Goal: Task Accomplishment & Management: Complete application form

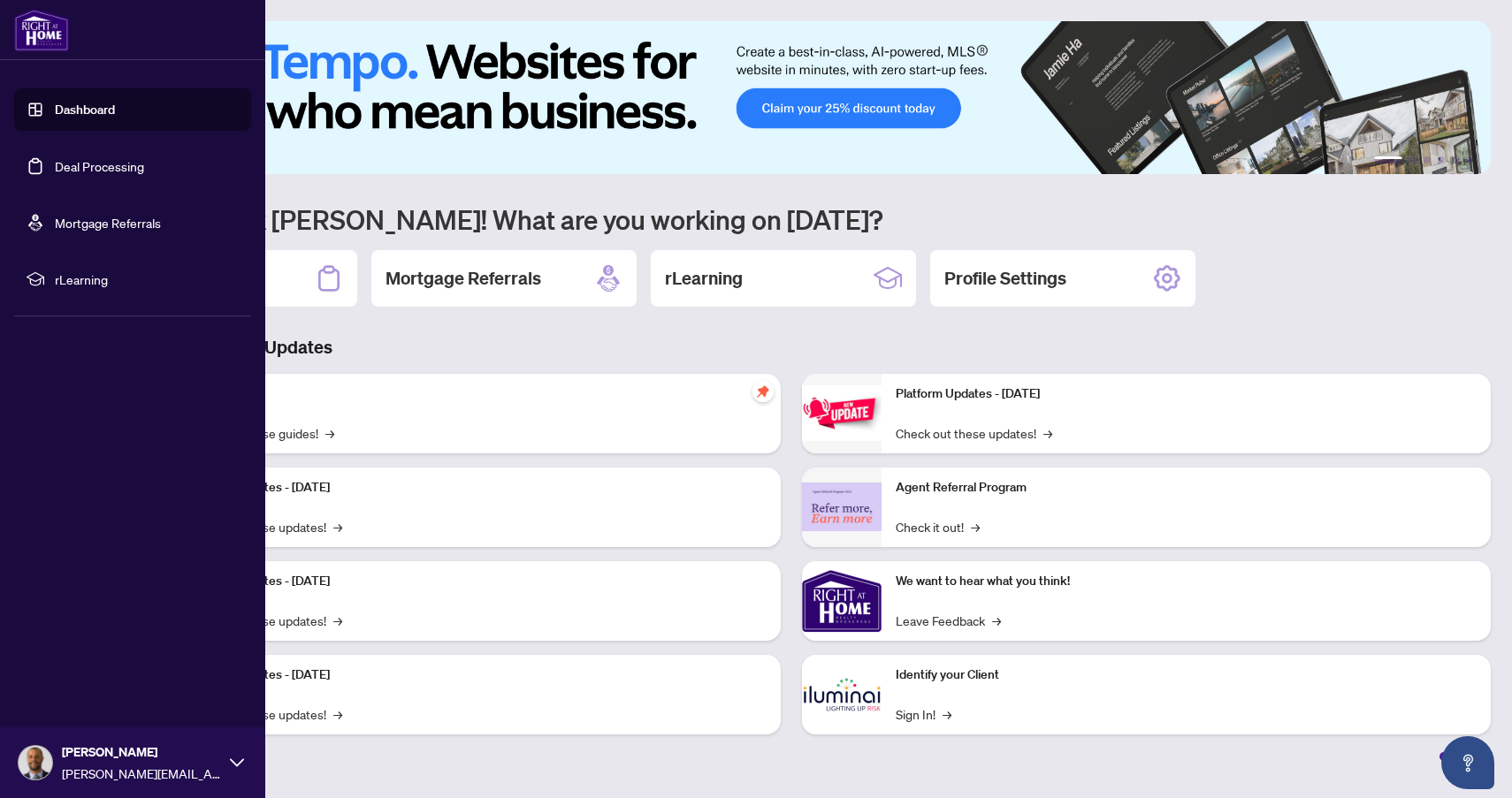
click at [92, 174] on link "Deal Processing" at bounding box center [99, 166] width 89 height 16
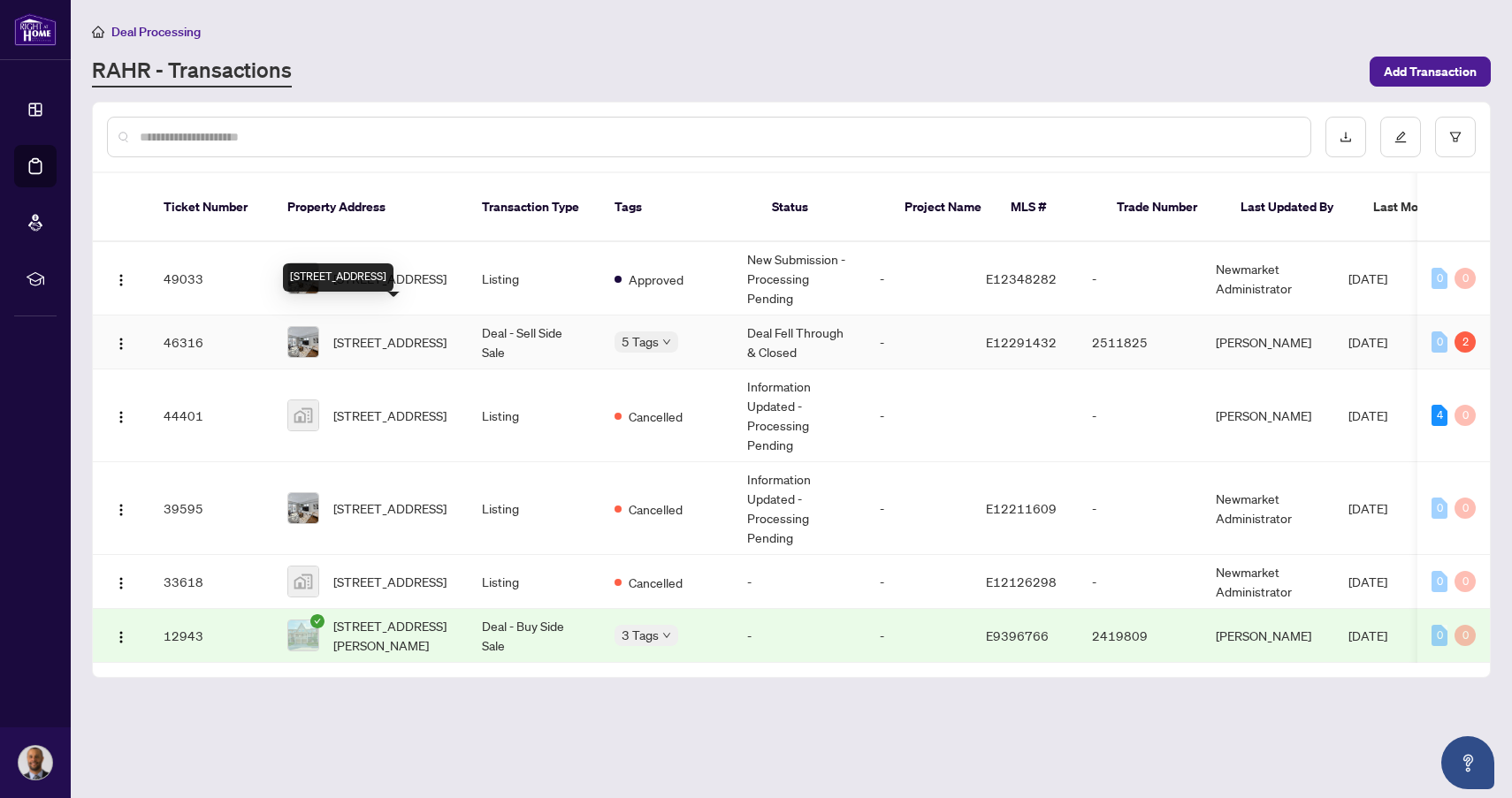
click at [400, 333] on span "[STREET_ADDRESS]" at bounding box center [389, 342] width 113 height 19
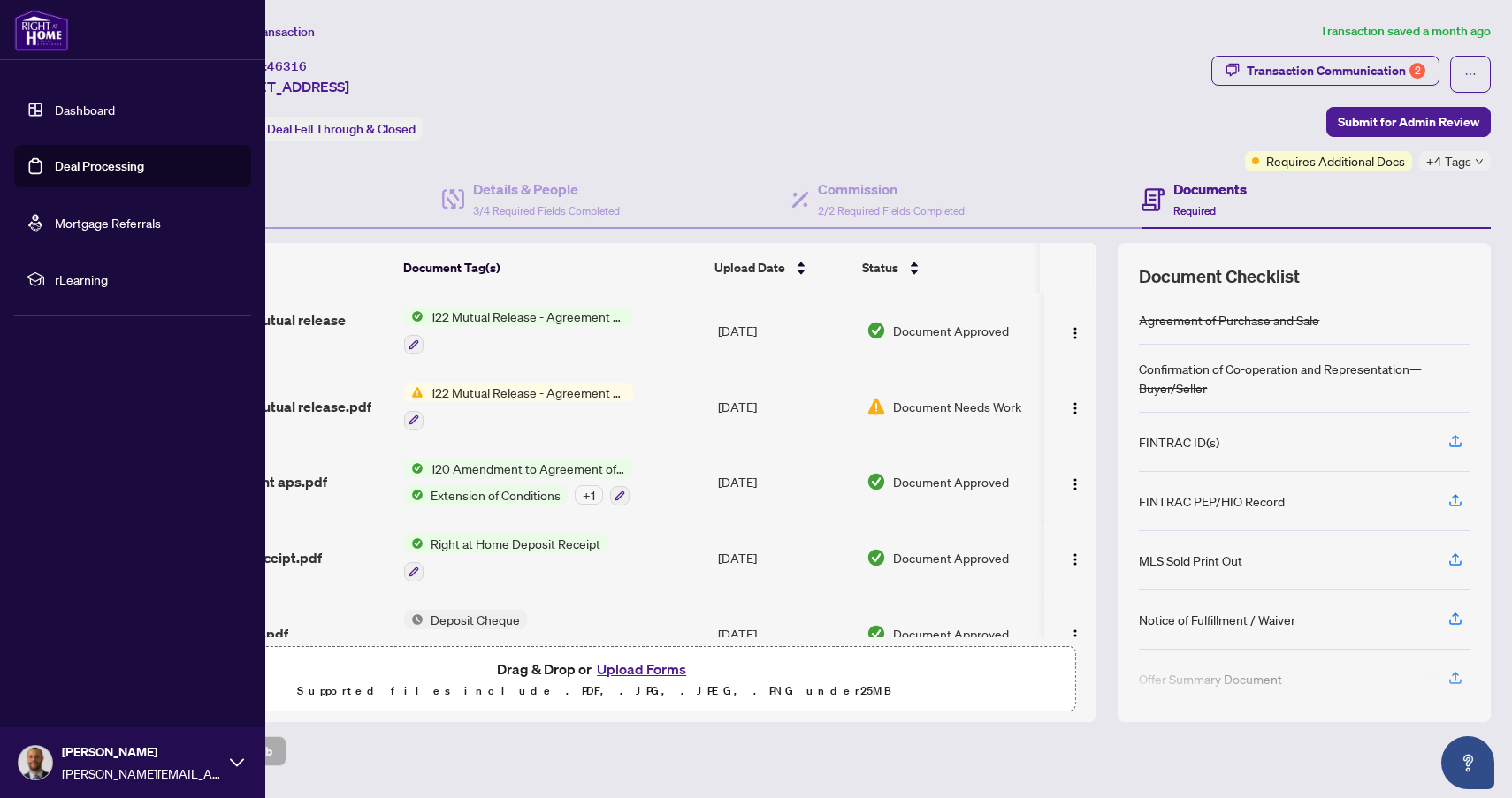
click at [82, 169] on link "Deal Processing" at bounding box center [99, 166] width 89 height 16
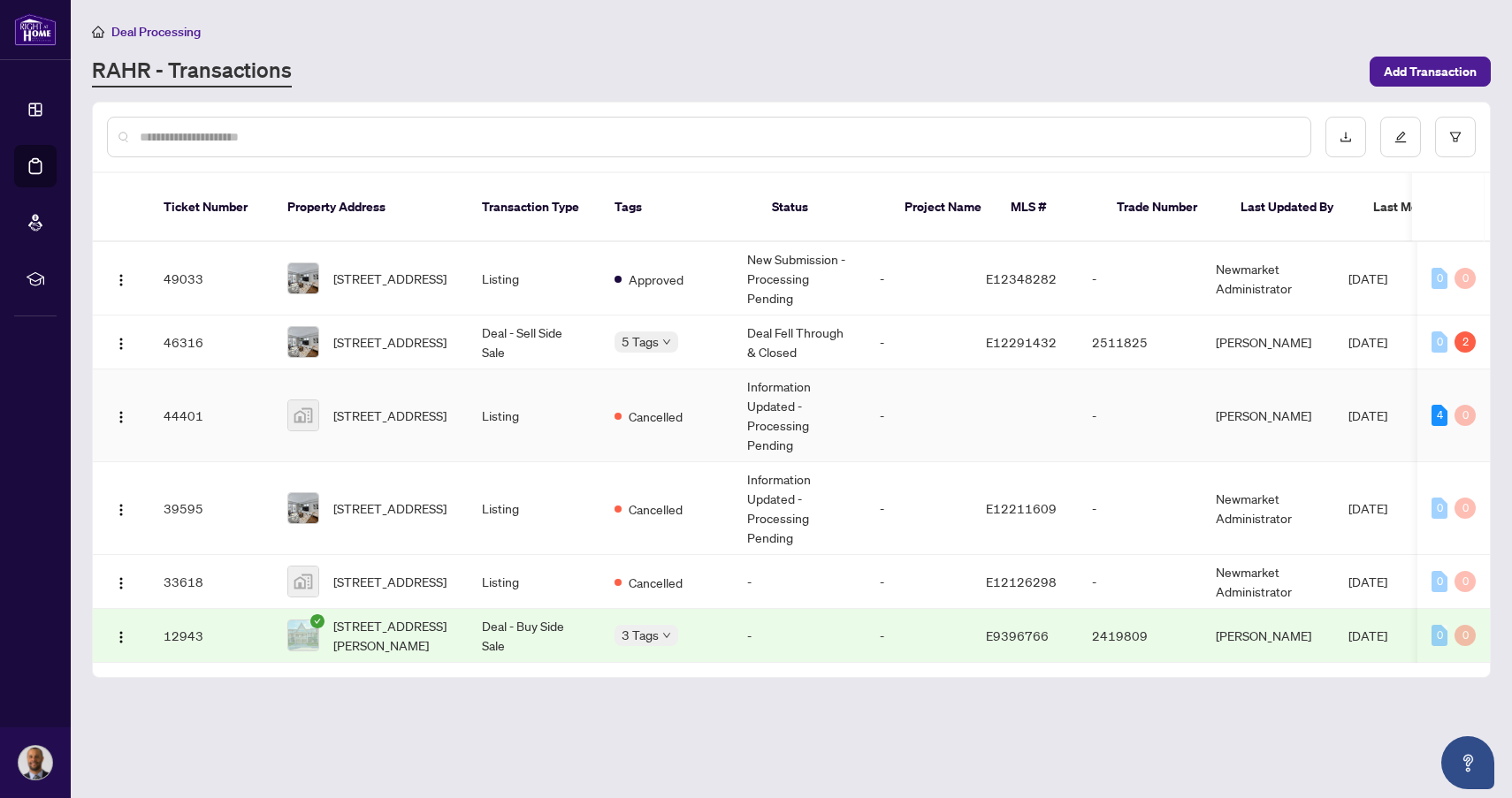
click at [515, 401] on td "Listing" at bounding box center [533, 415] width 133 height 93
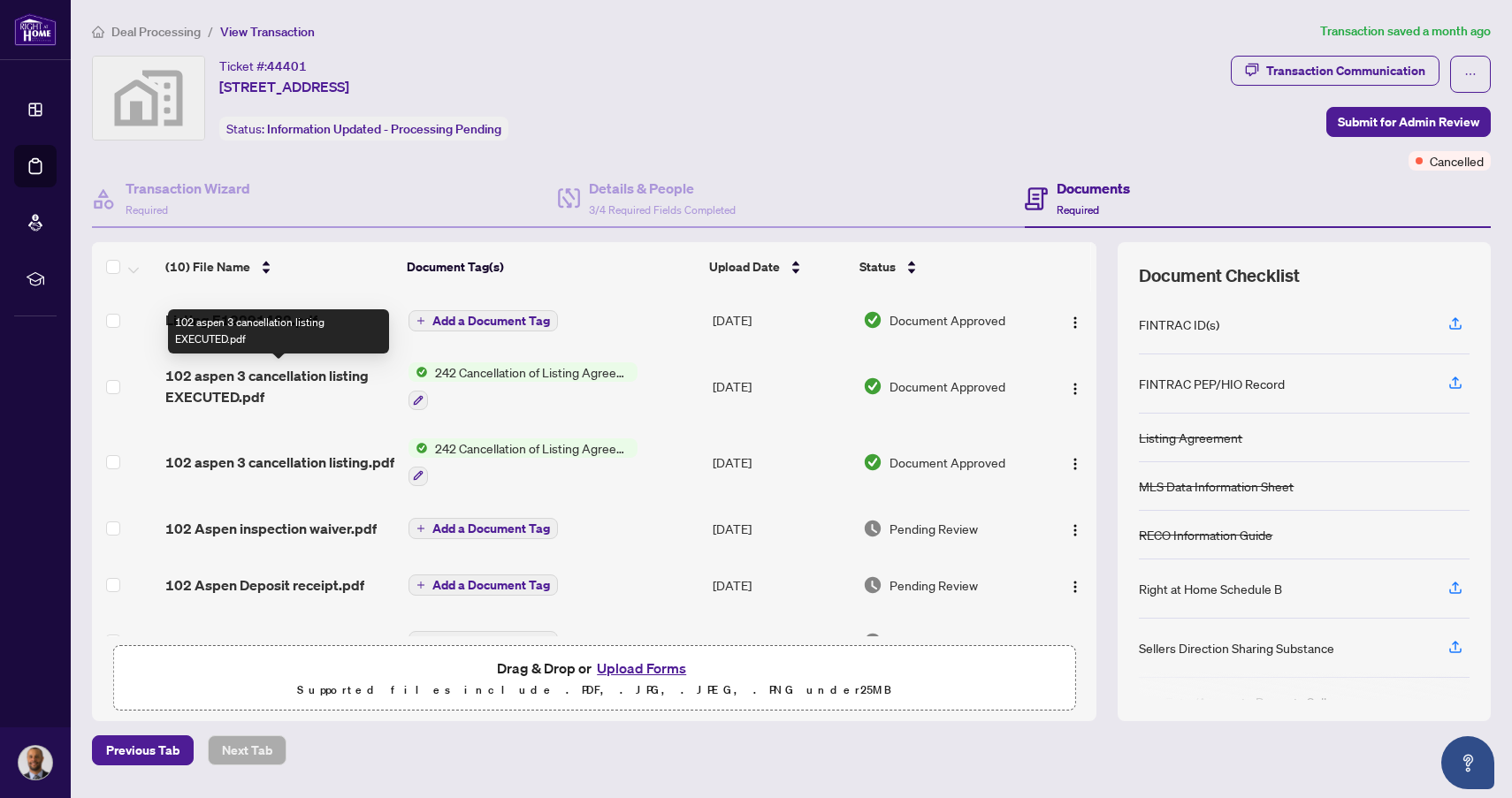
click at [346, 384] on span "102 aspen 3 cancellation listing EXECUTED.pdf" at bounding box center [279, 386] width 229 height 42
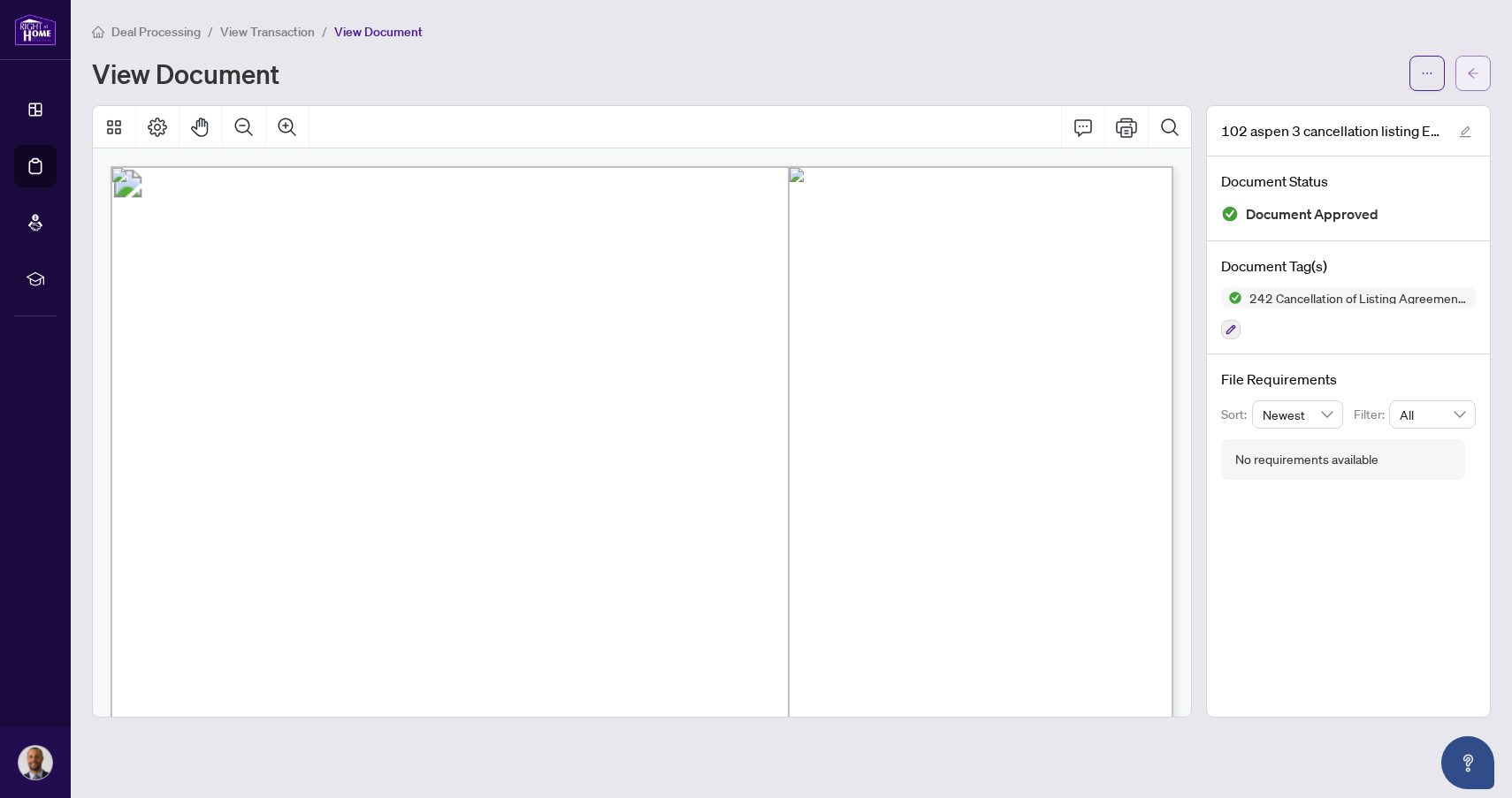
click at [1476, 73] on icon "arrow-left" at bounding box center [1473, 72] width 11 height 10
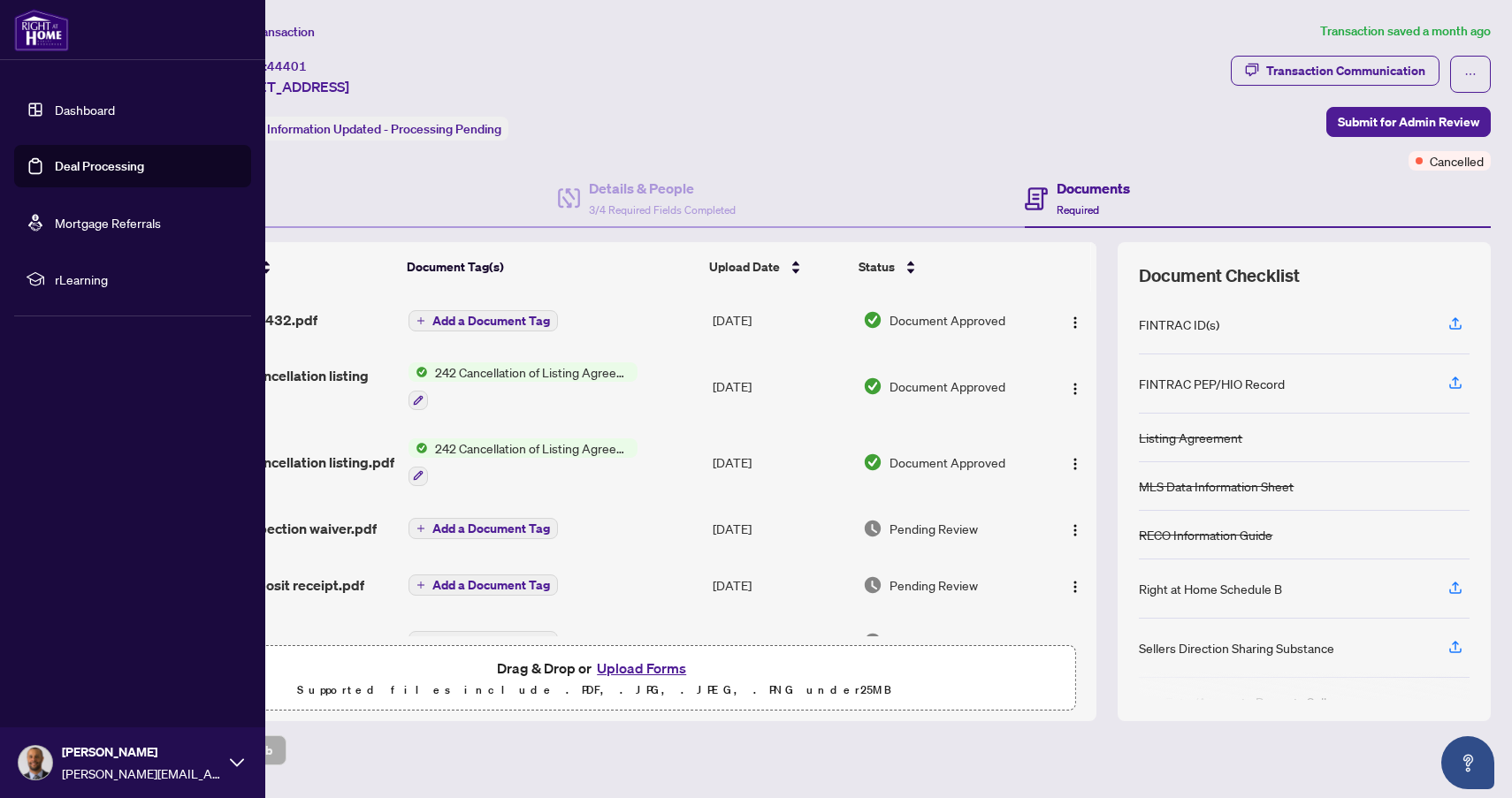
click at [86, 172] on link "Deal Processing" at bounding box center [99, 166] width 89 height 16
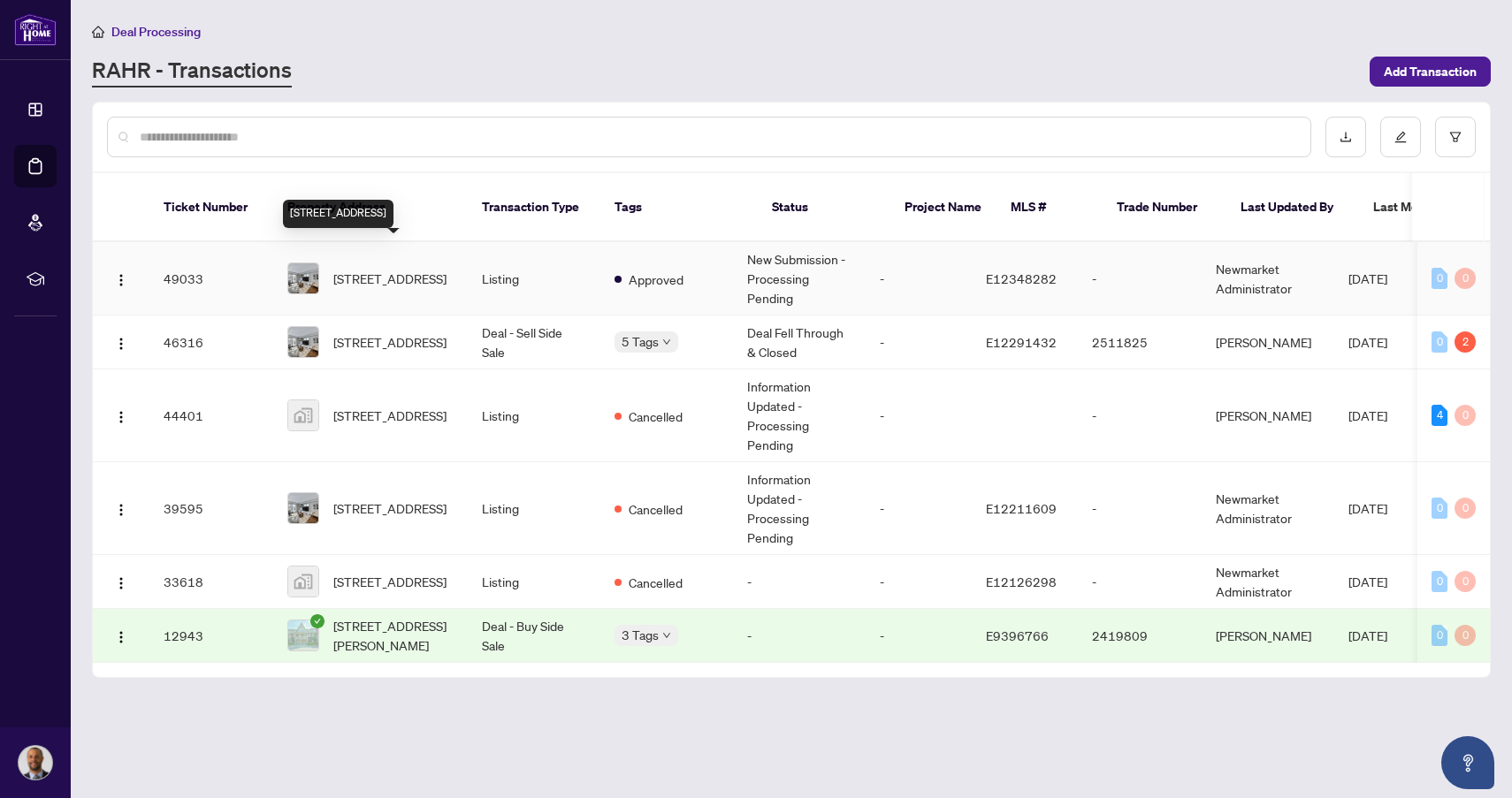
click at [359, 268] on span "[STREET_ADDRESS]" at bounding box center [389, 278] width 113 height 19
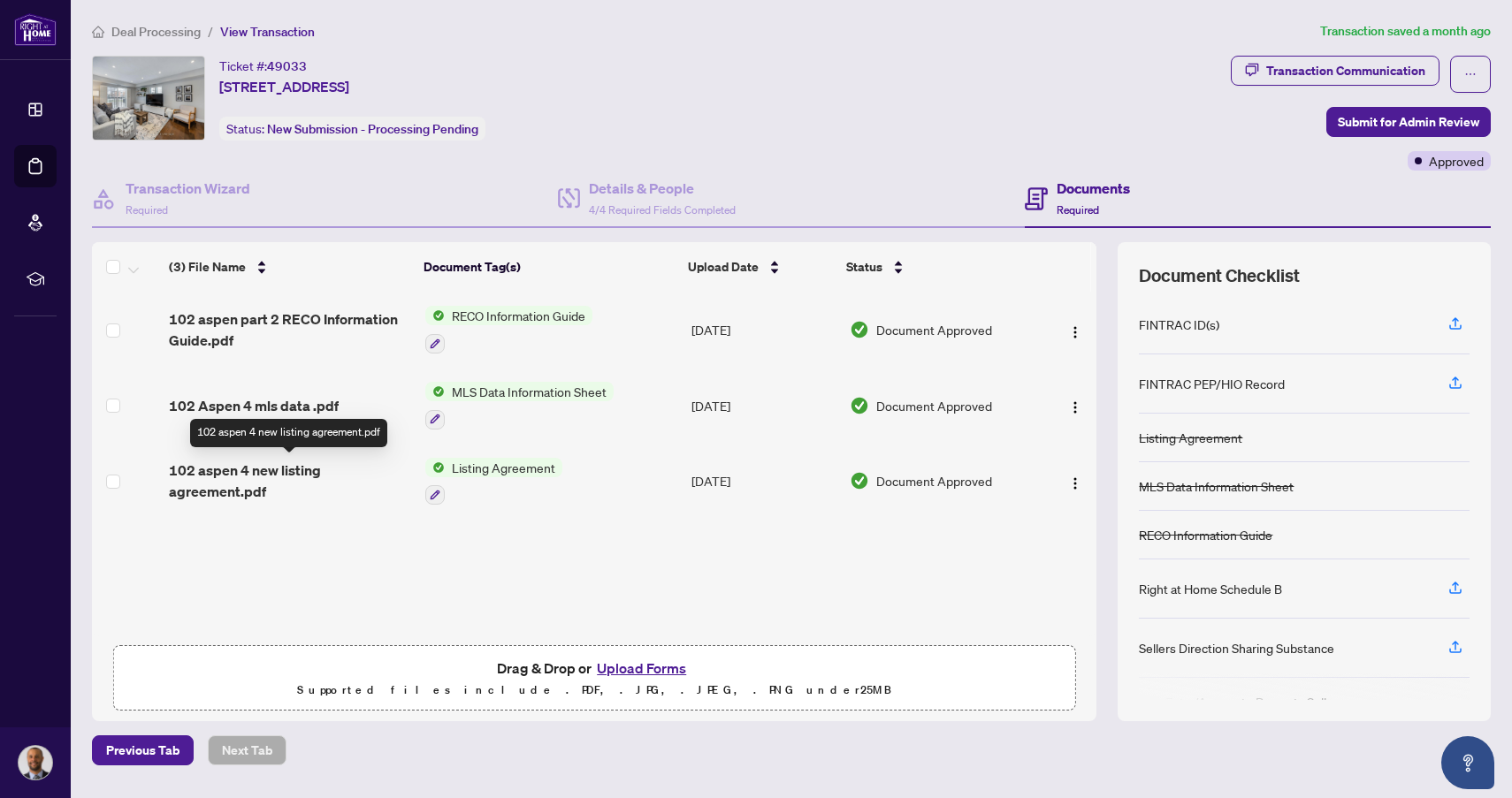
click at [269, 473] on span "102 aspen 4 new listing agreement.pdf" at bounding box center [290, 481] width 242 height 42
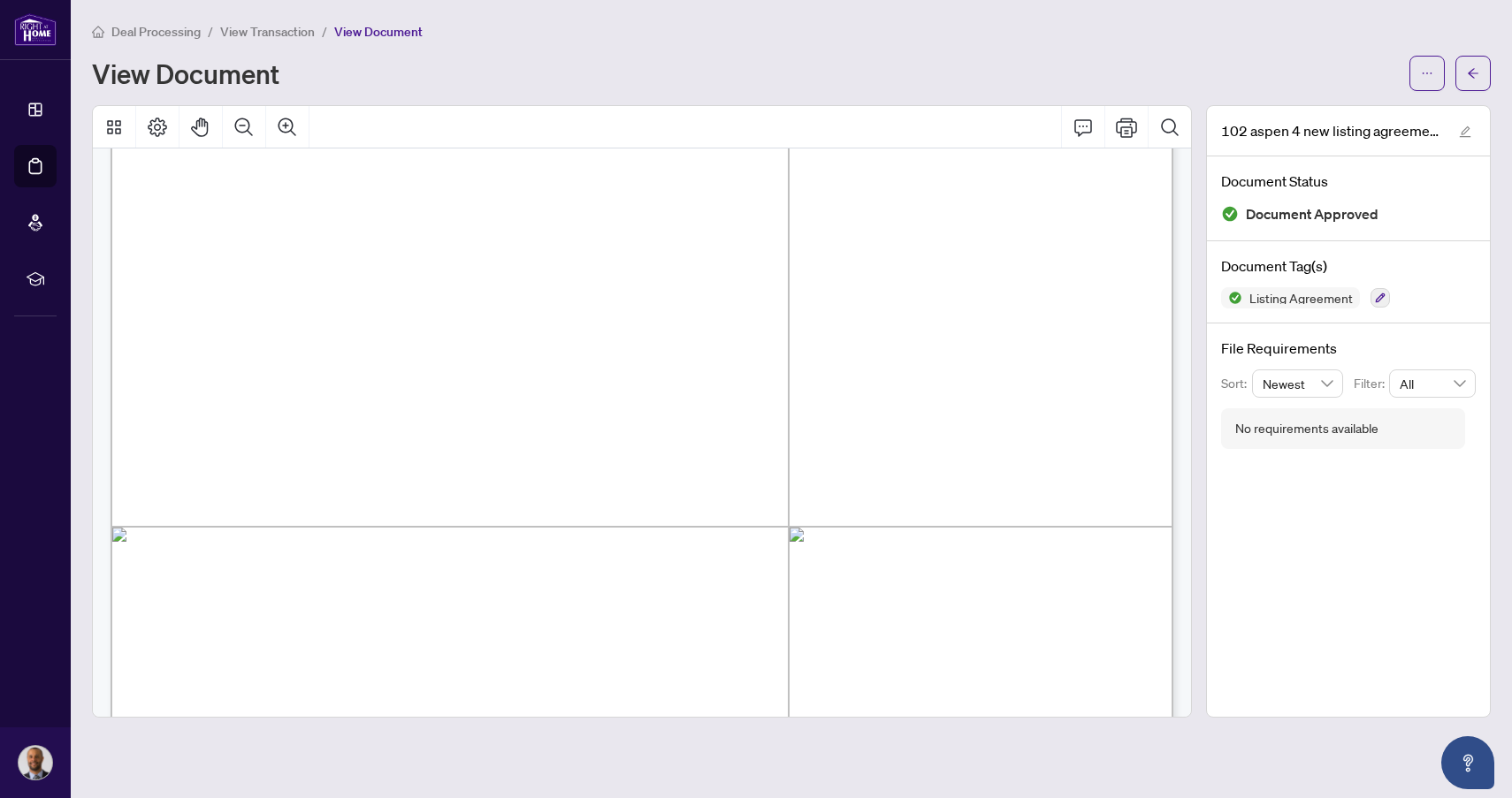
scroll to position [318, 0]
click at [1474, 72] on icon "arrow-left" at bounding box center [1473, 73] width 13 height 13
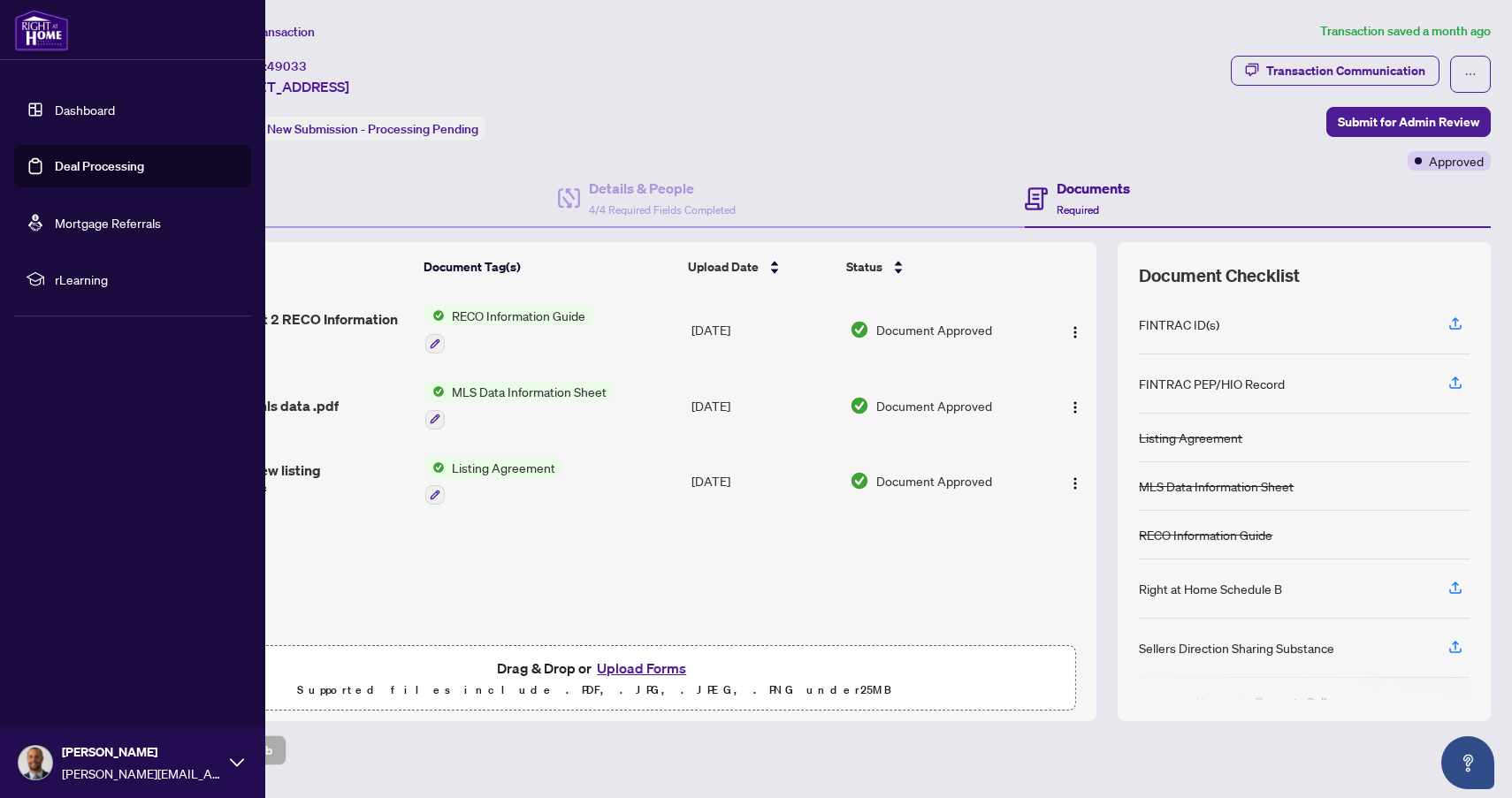
click at [95, 173] on link "Deal Processing" at bounding box center [99, 166] width 89 height 16
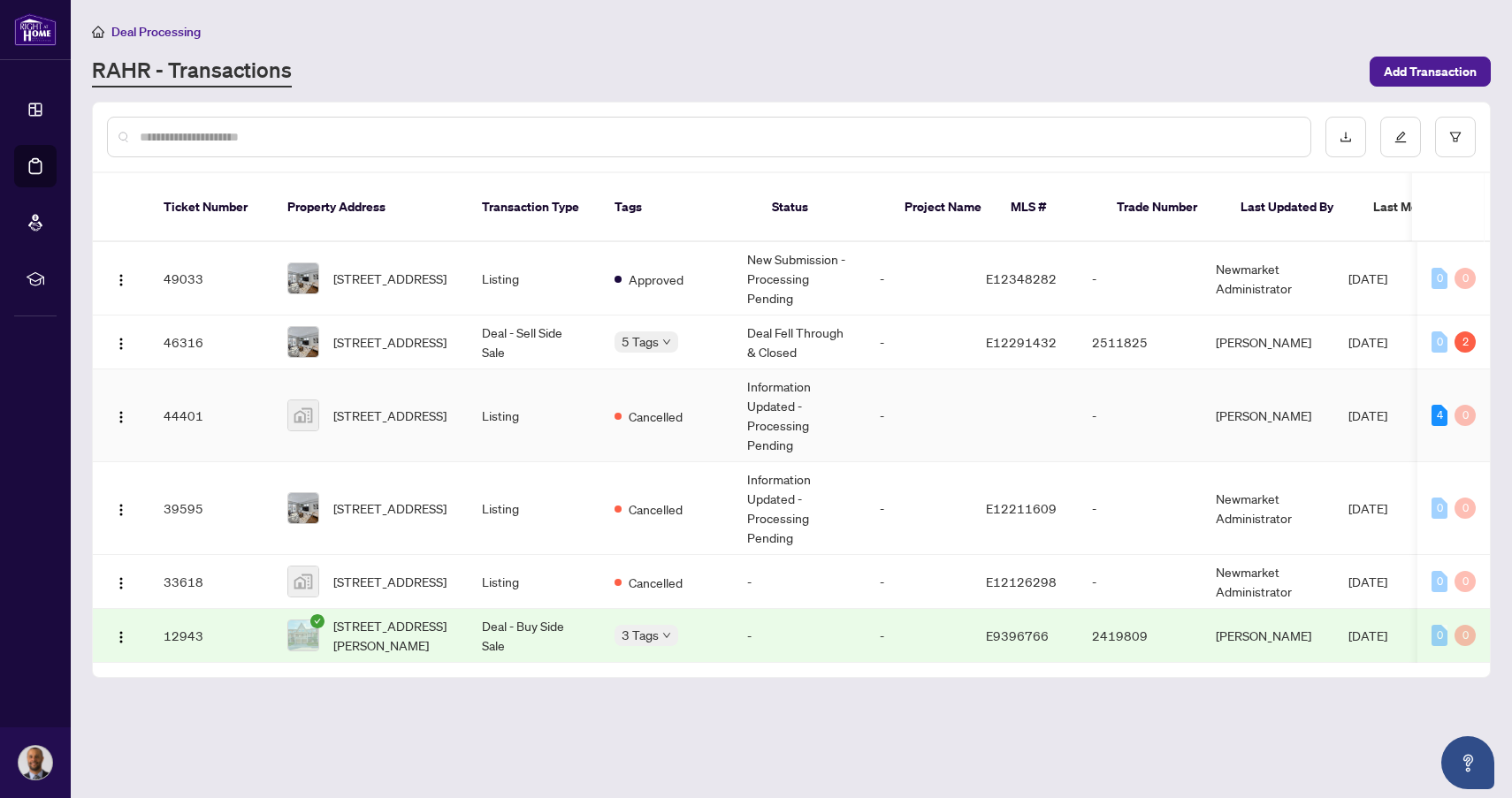
click at [495, 395] on td "Listing" at bounding box center [533, 415] width 133 height 93
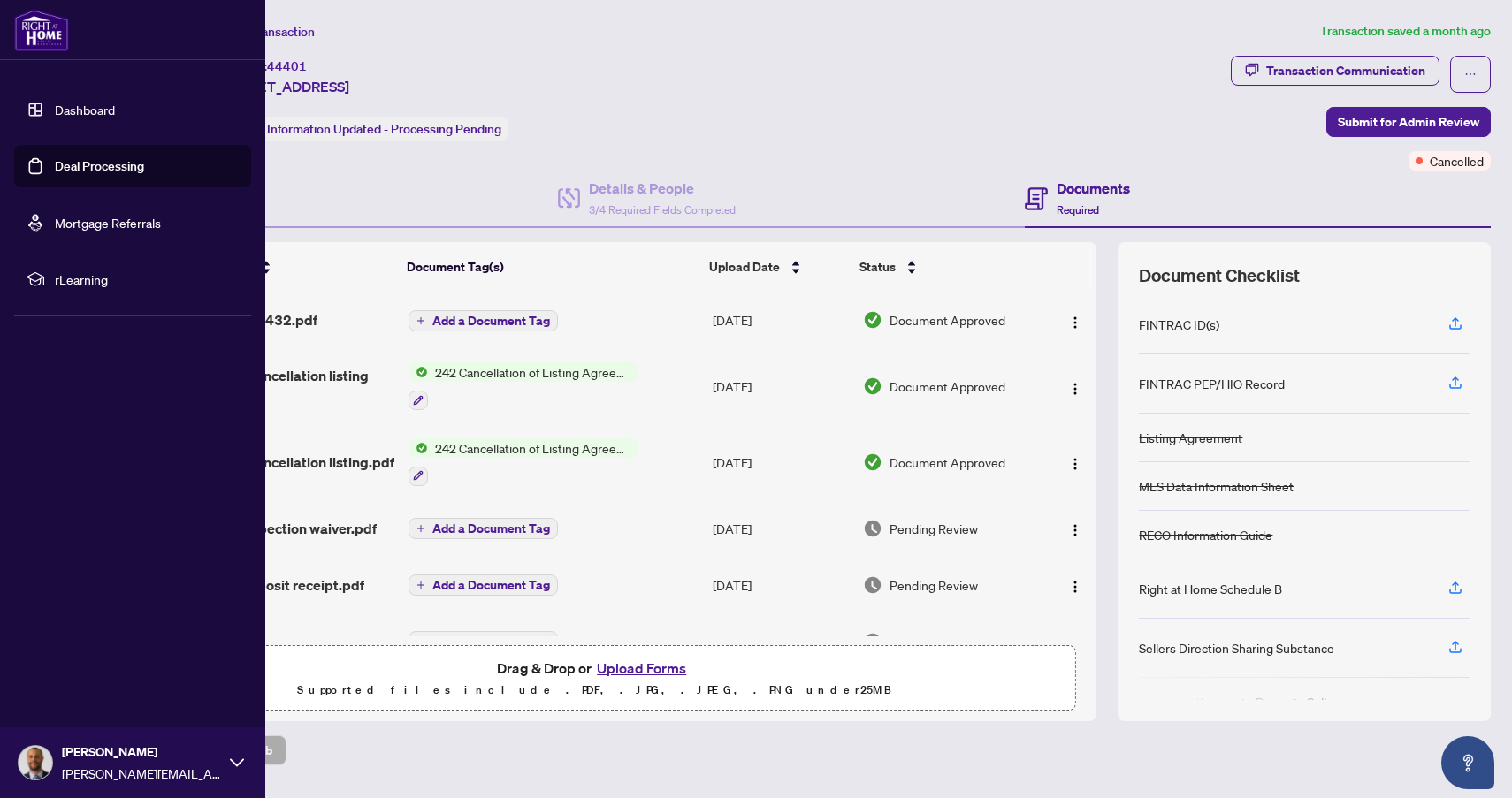
click at [95, 167] on link "Deal Processing" at bounding box center [99, 166] width 89 height 16
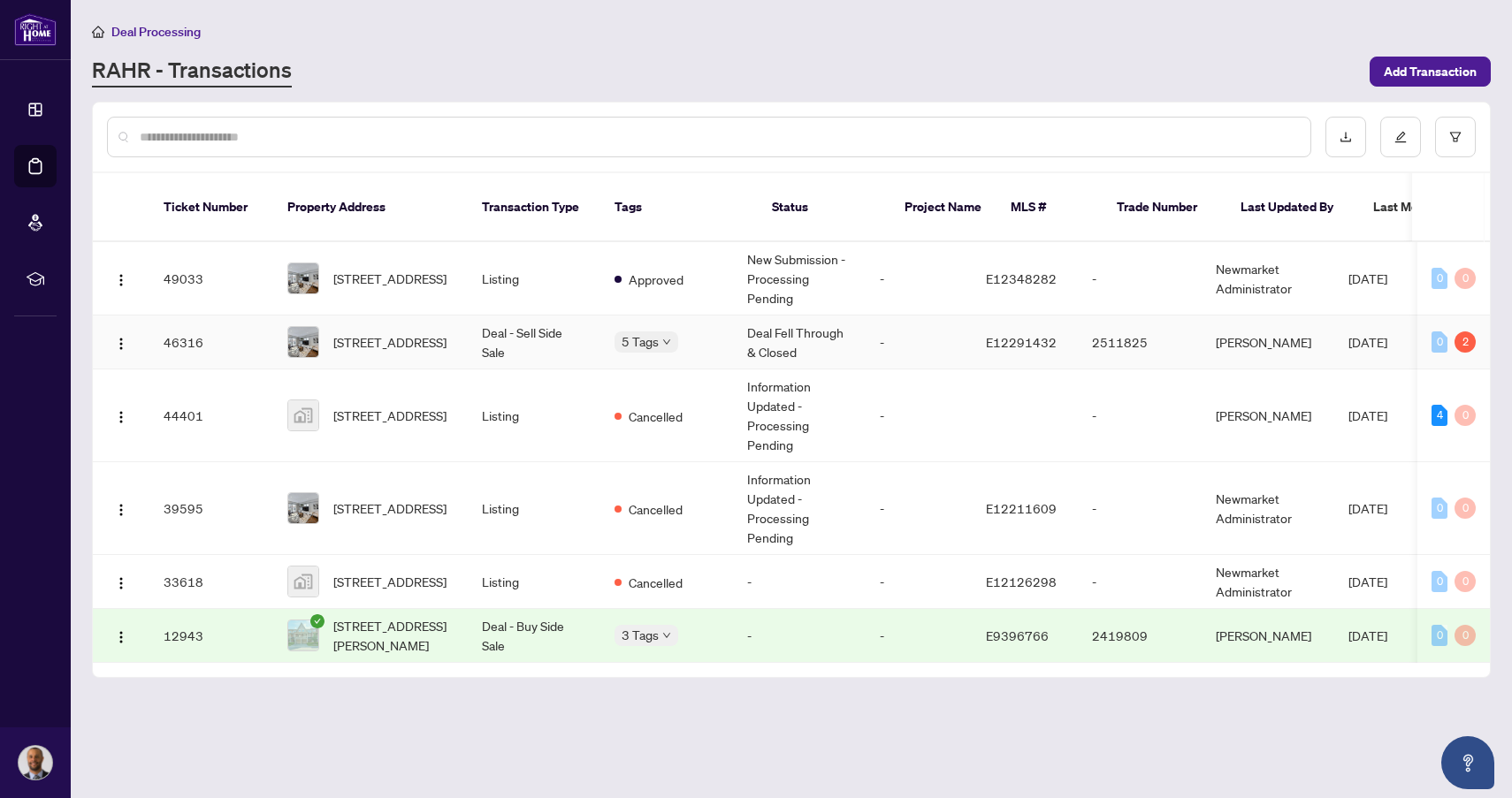
click at [521, 318] on td "Deal - Sell Side Sale" at bounding box center [533, 342] width 133 height 54
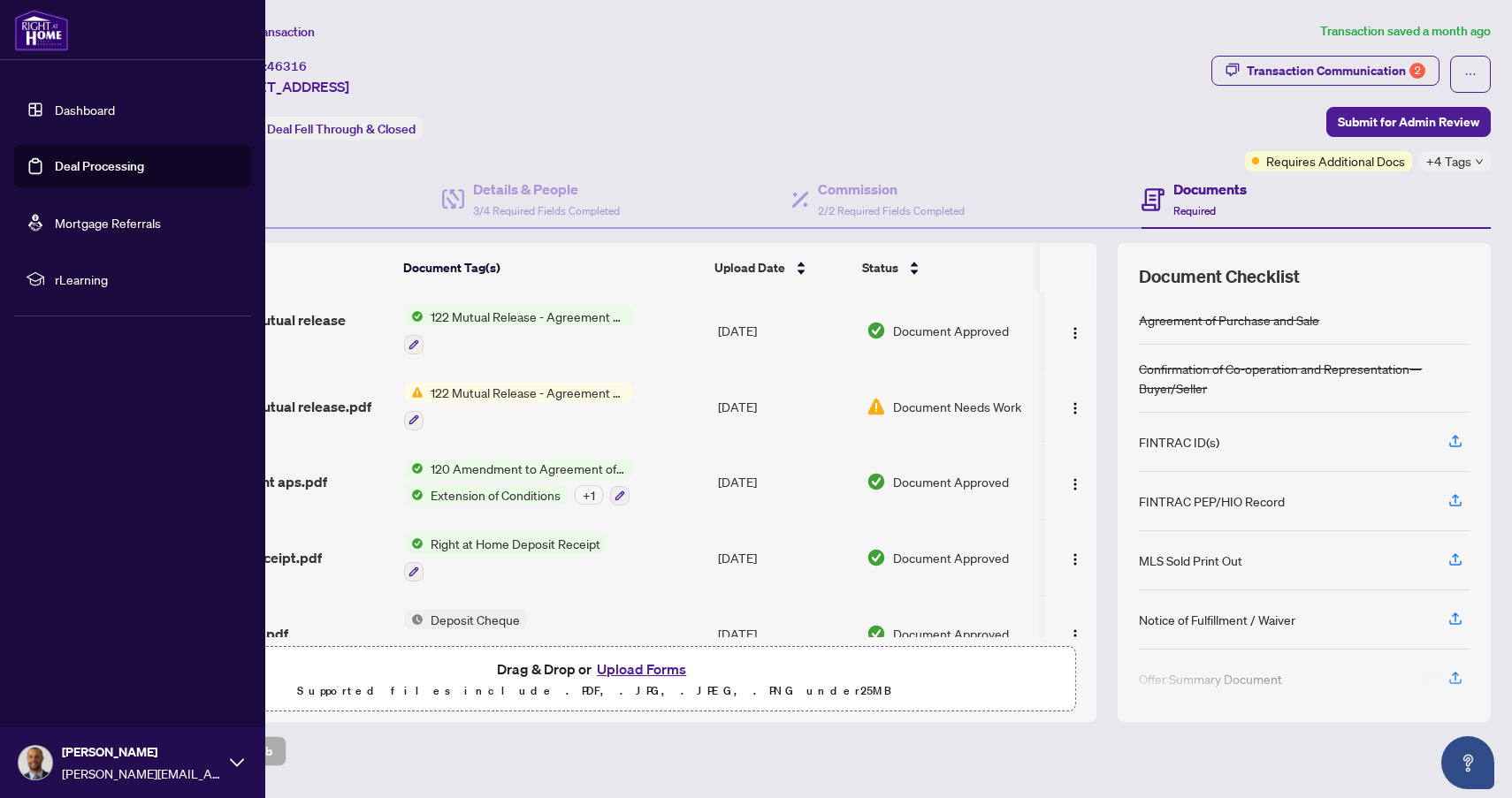
click at [66, 161] on link "Deal Processing" at bounding box center [99, 166] width 89 height 16
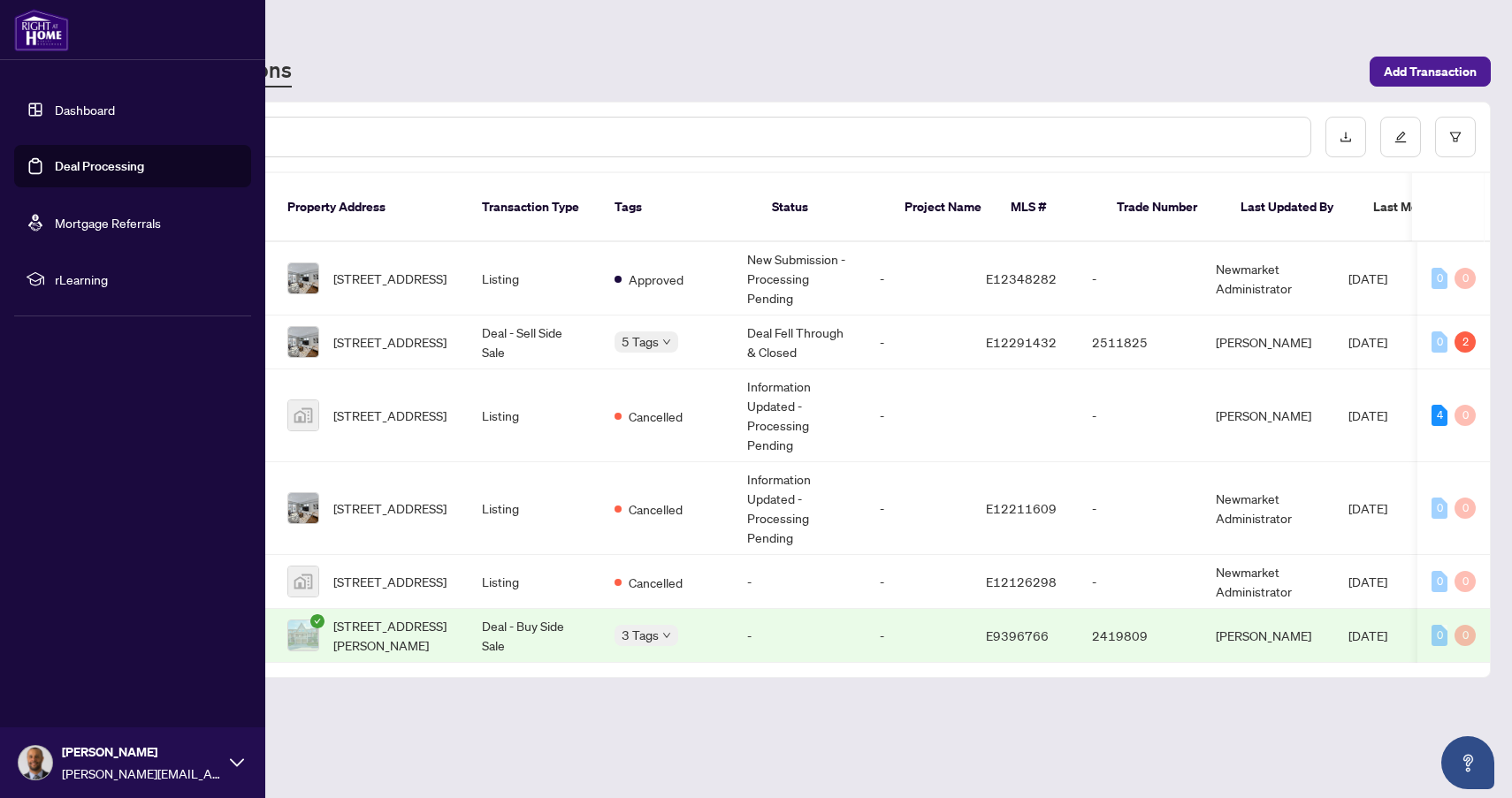
click at [100, 165] on link "Deal Processing" at bounding box center [99, 166] width 89 height 16
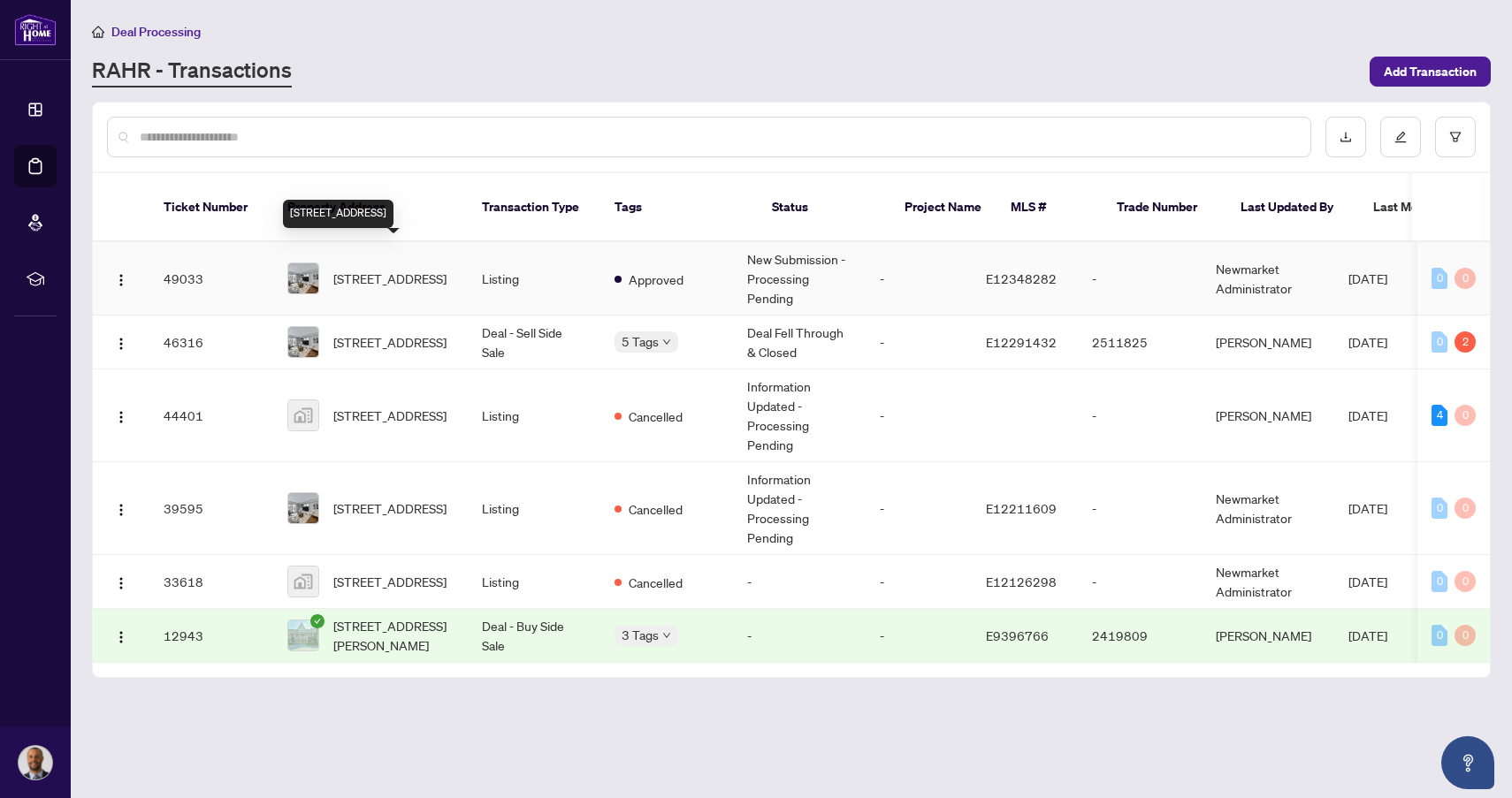
click at [398, 268] on span "[STREET_ADDRESS]" at bounding box center [389, 278] width 113 height 19
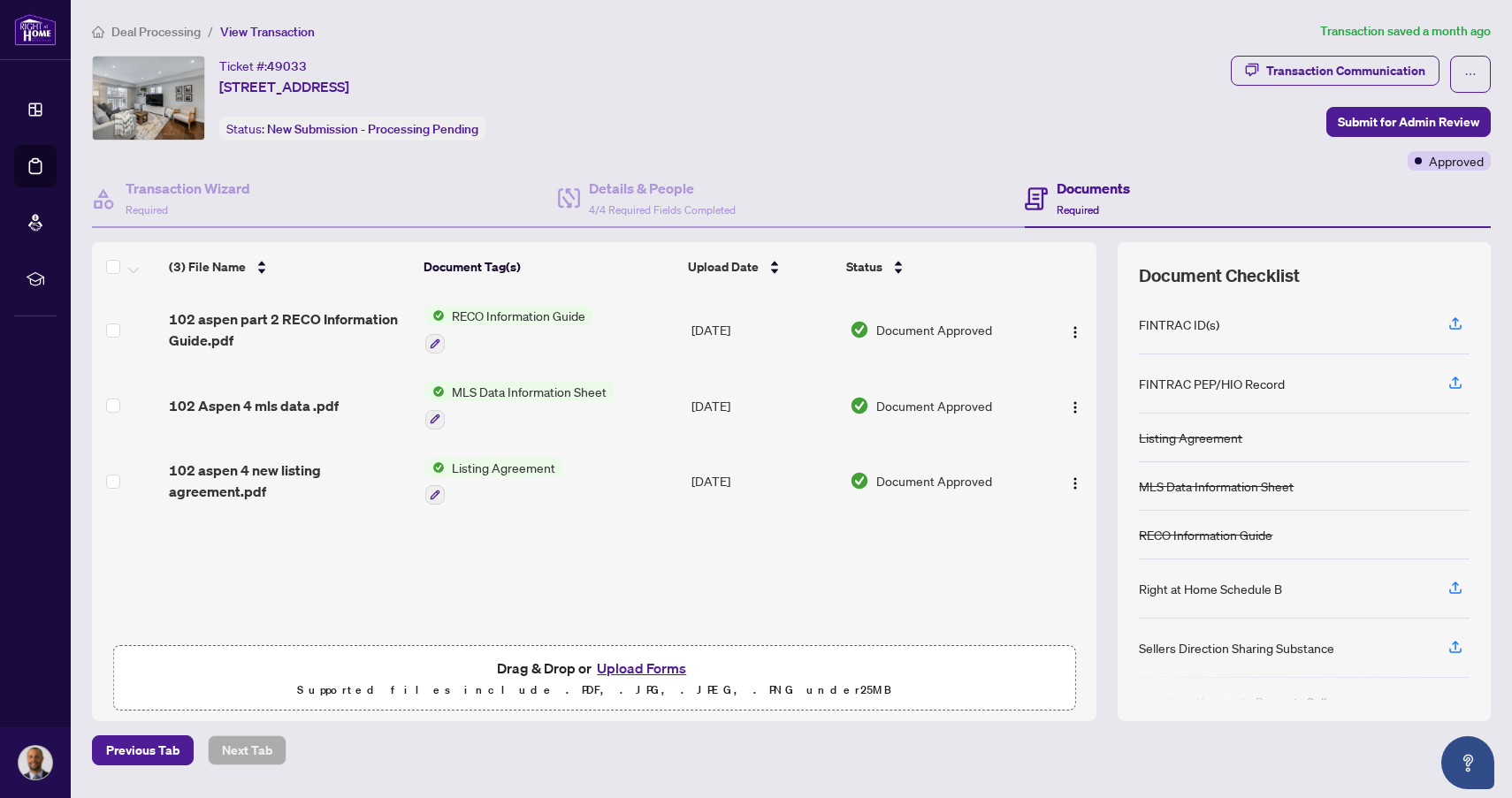
click at [645, 669] on button "Upload Forms" at bounding box center [641, 668] width 100 height 23
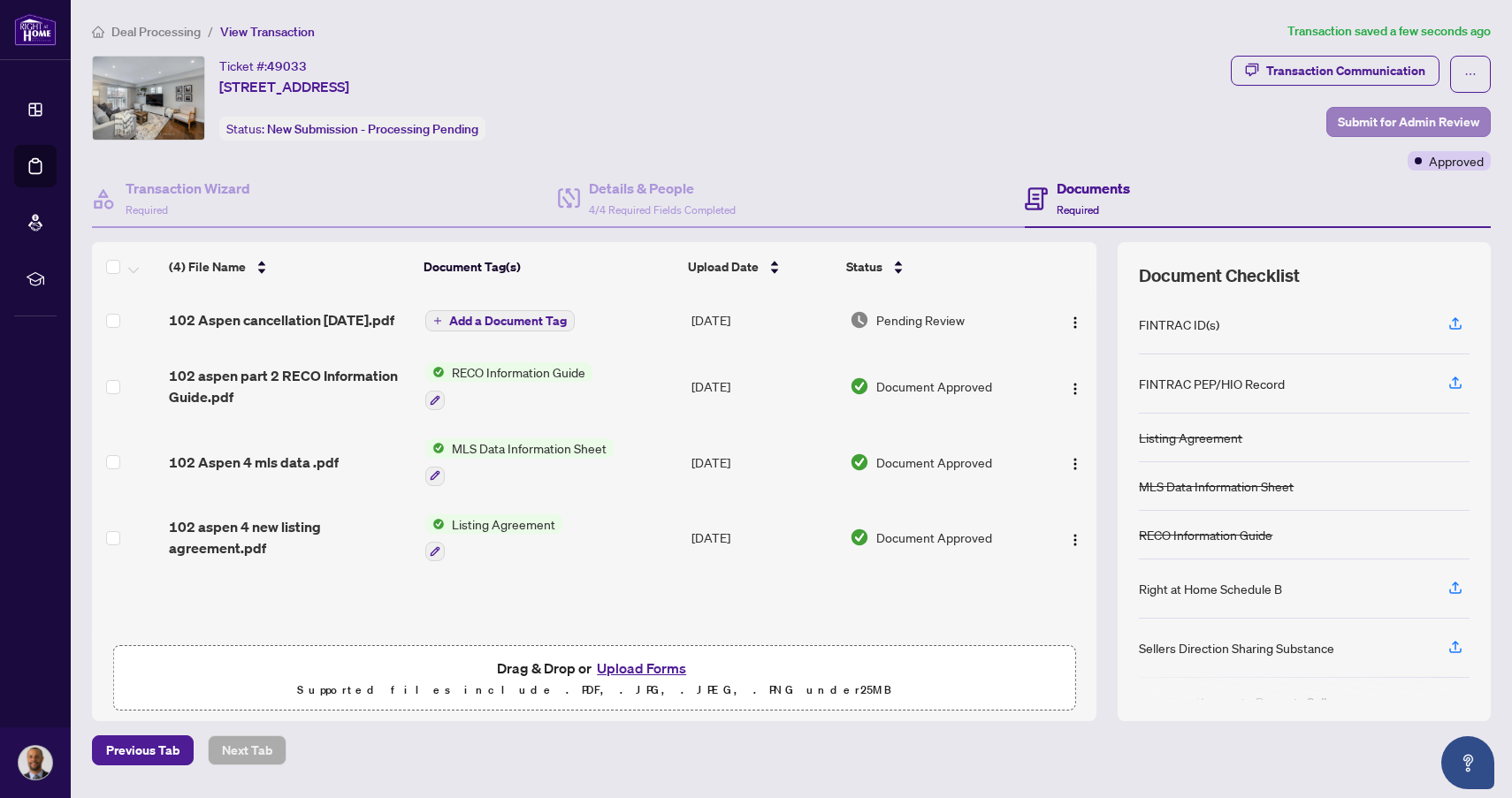
click at [1375, 118] on span "Submit for Admin Review" at bounding box center [1408, 122] width 141 height 28
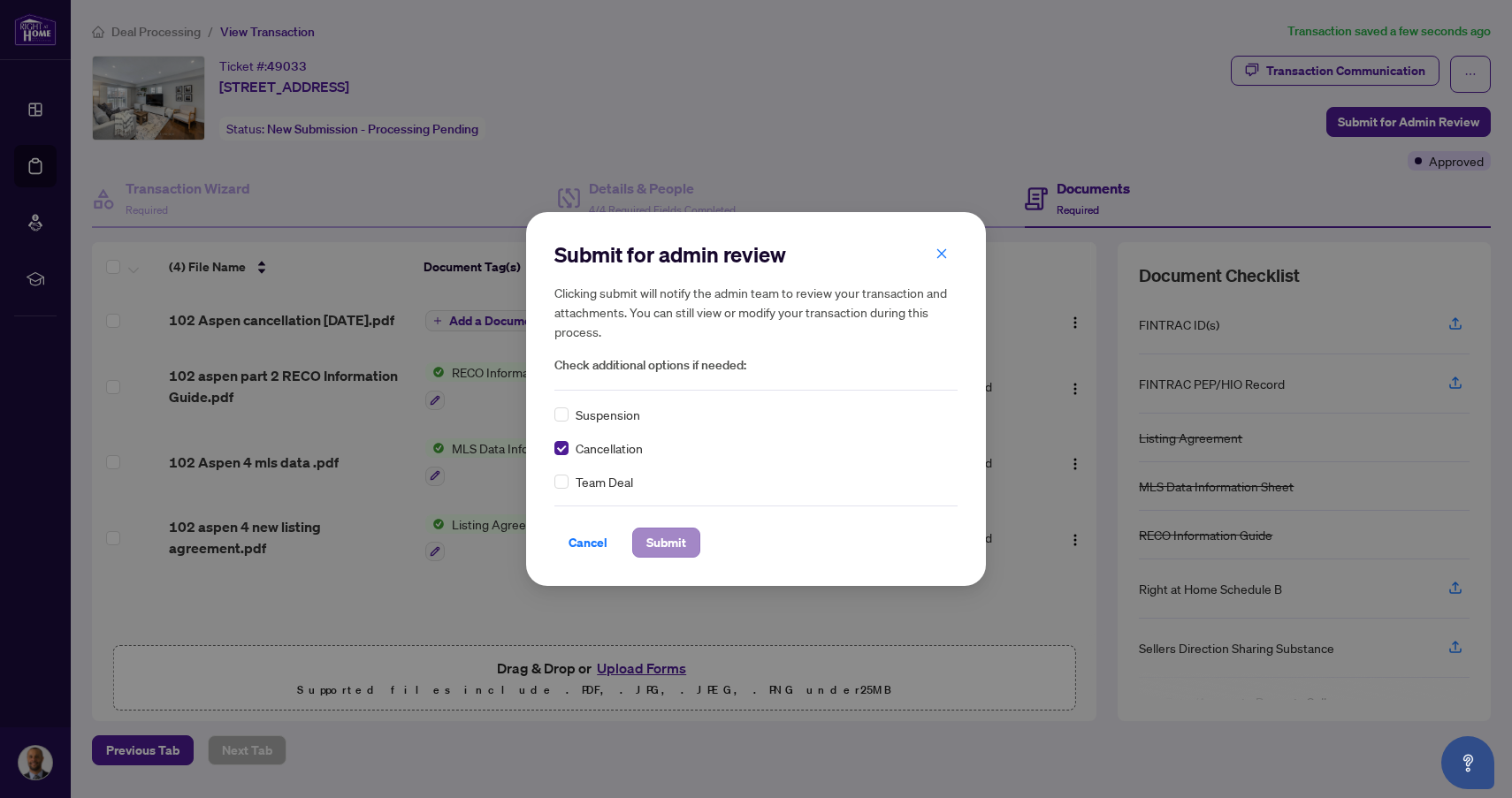
click at [675, 544] on span "Submit" at bounding box center [665, 542] width 39 height 28
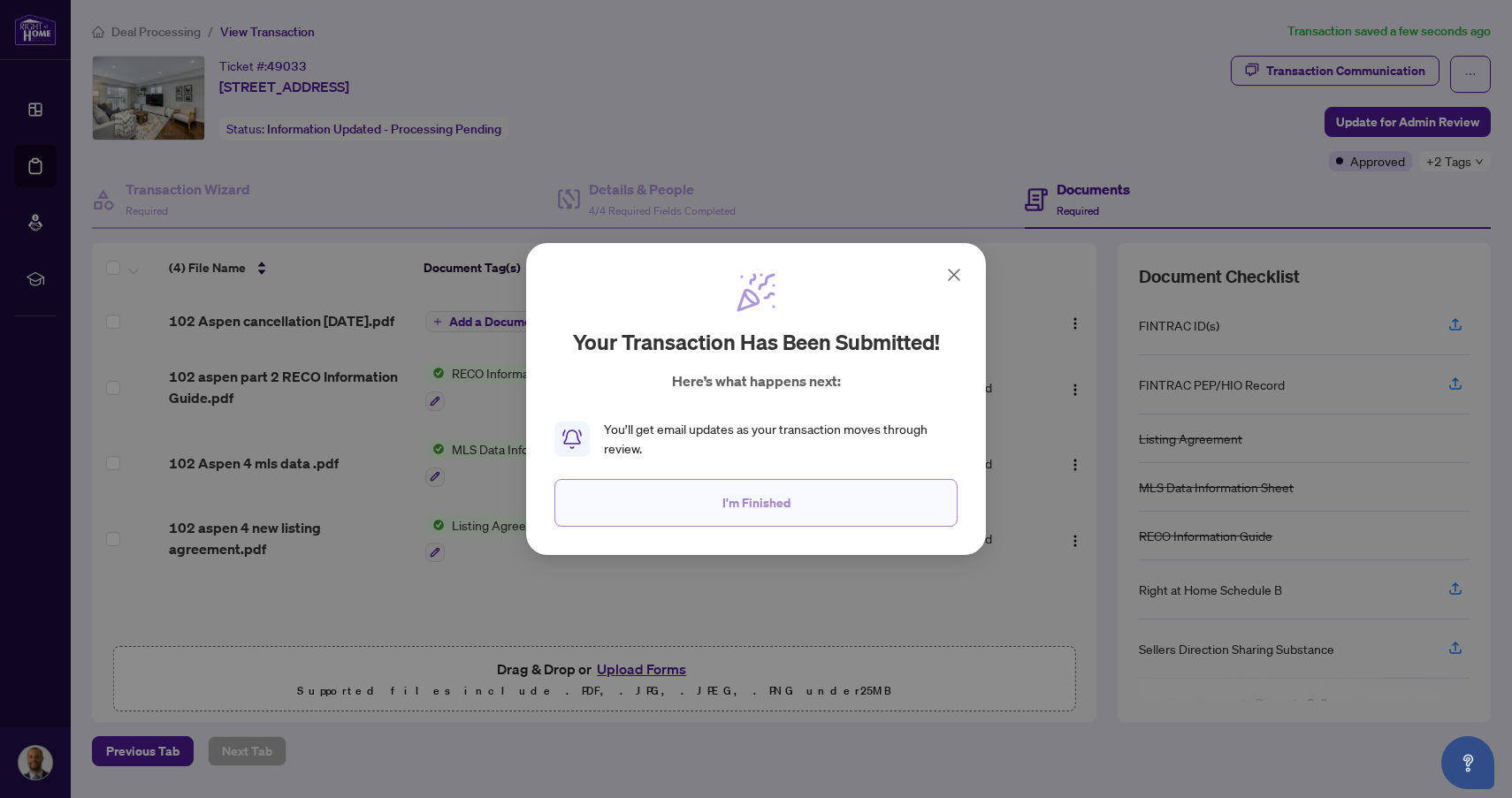
click at [777, 506] on span "I'm Finished" at bounding box center [756, 502] width 68 height 28
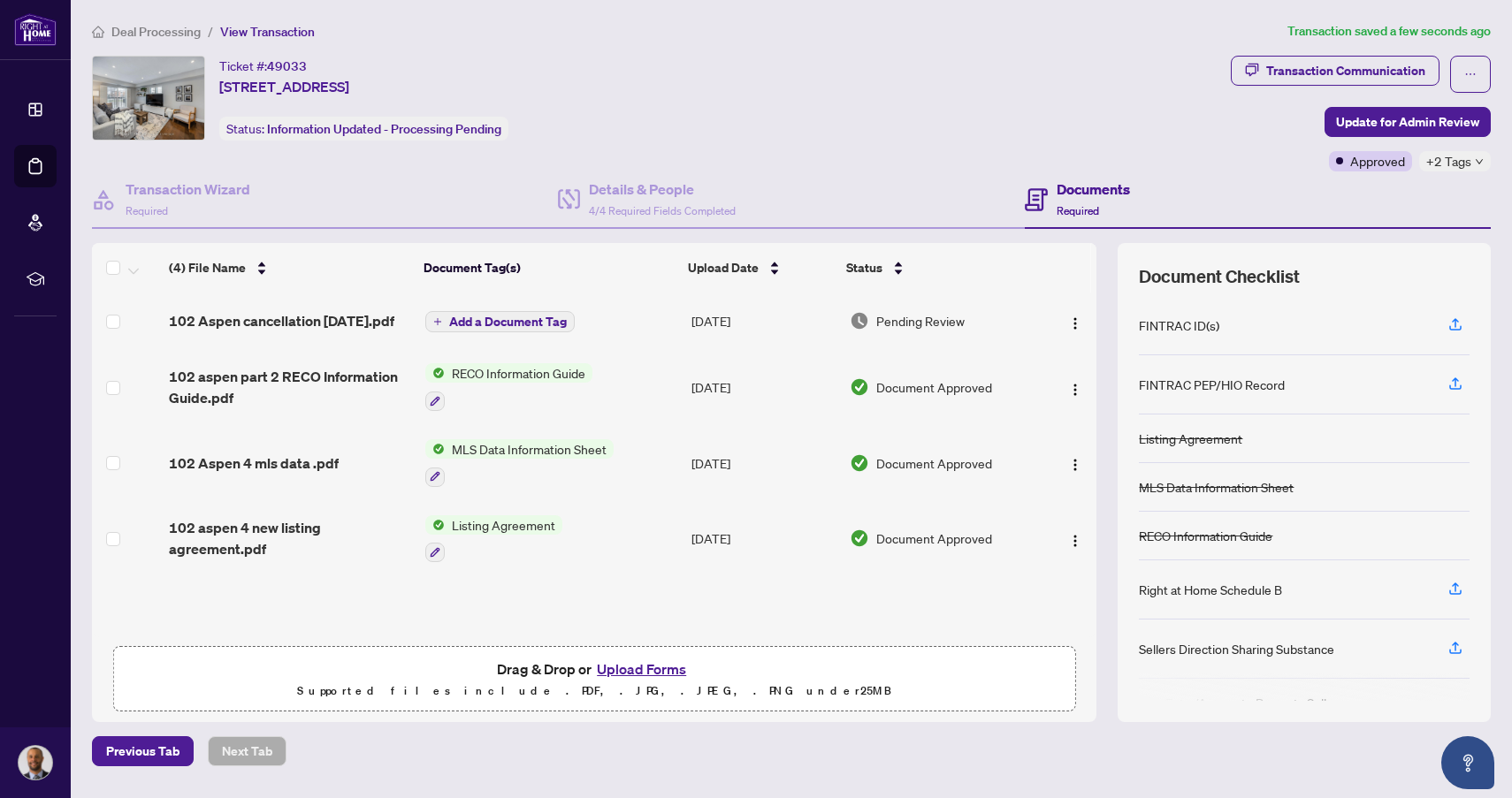
click at [764, 137] on div "Ticket #: 49033 [STREET_ADDRESS] Status: Information Updated - Processing Pendi…" at bounding box center [657, 98] width 1132 height 85
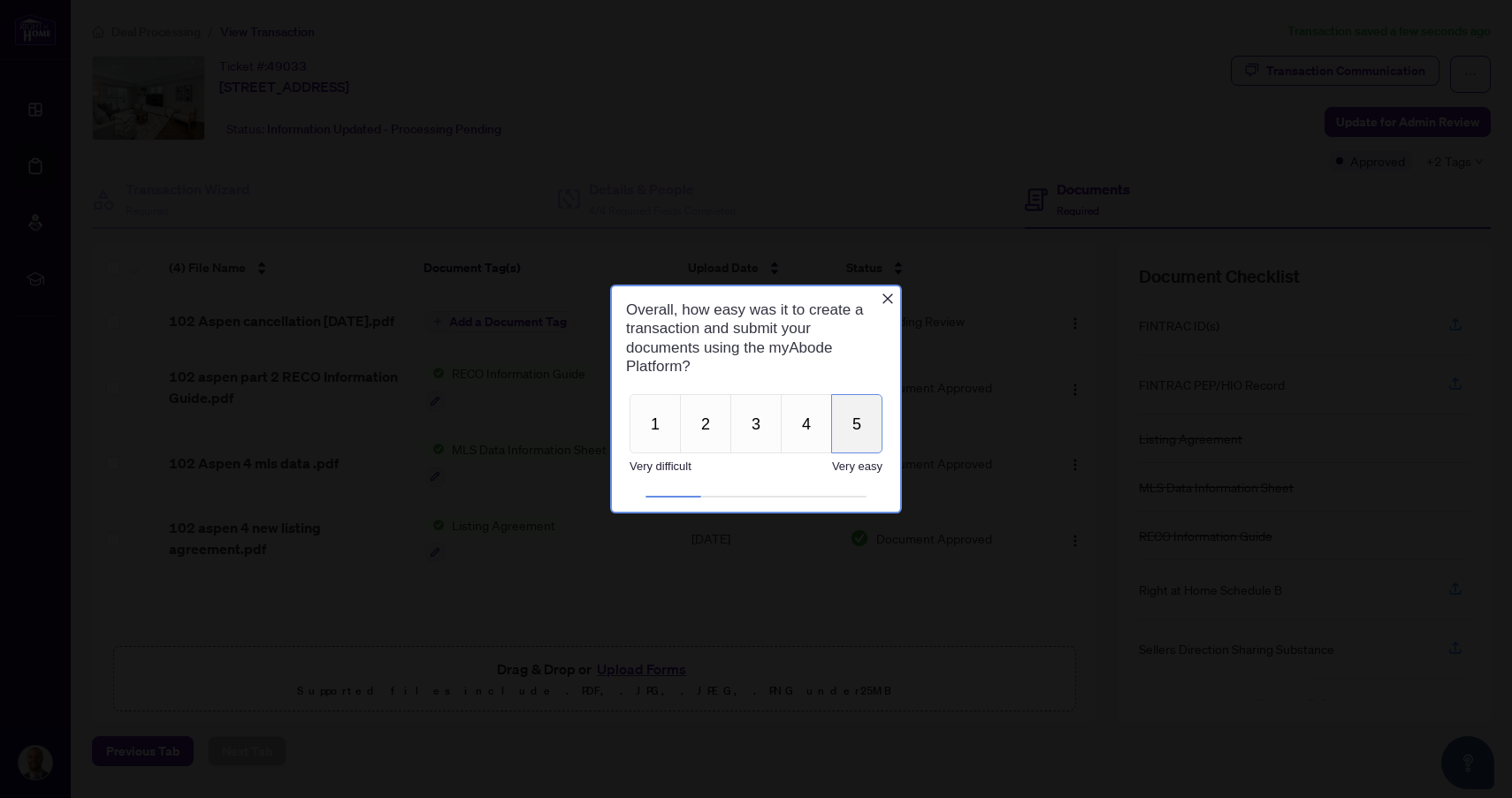
click at [862, 430] on button "5" at bounding box center [857, 423] width 51 height 60
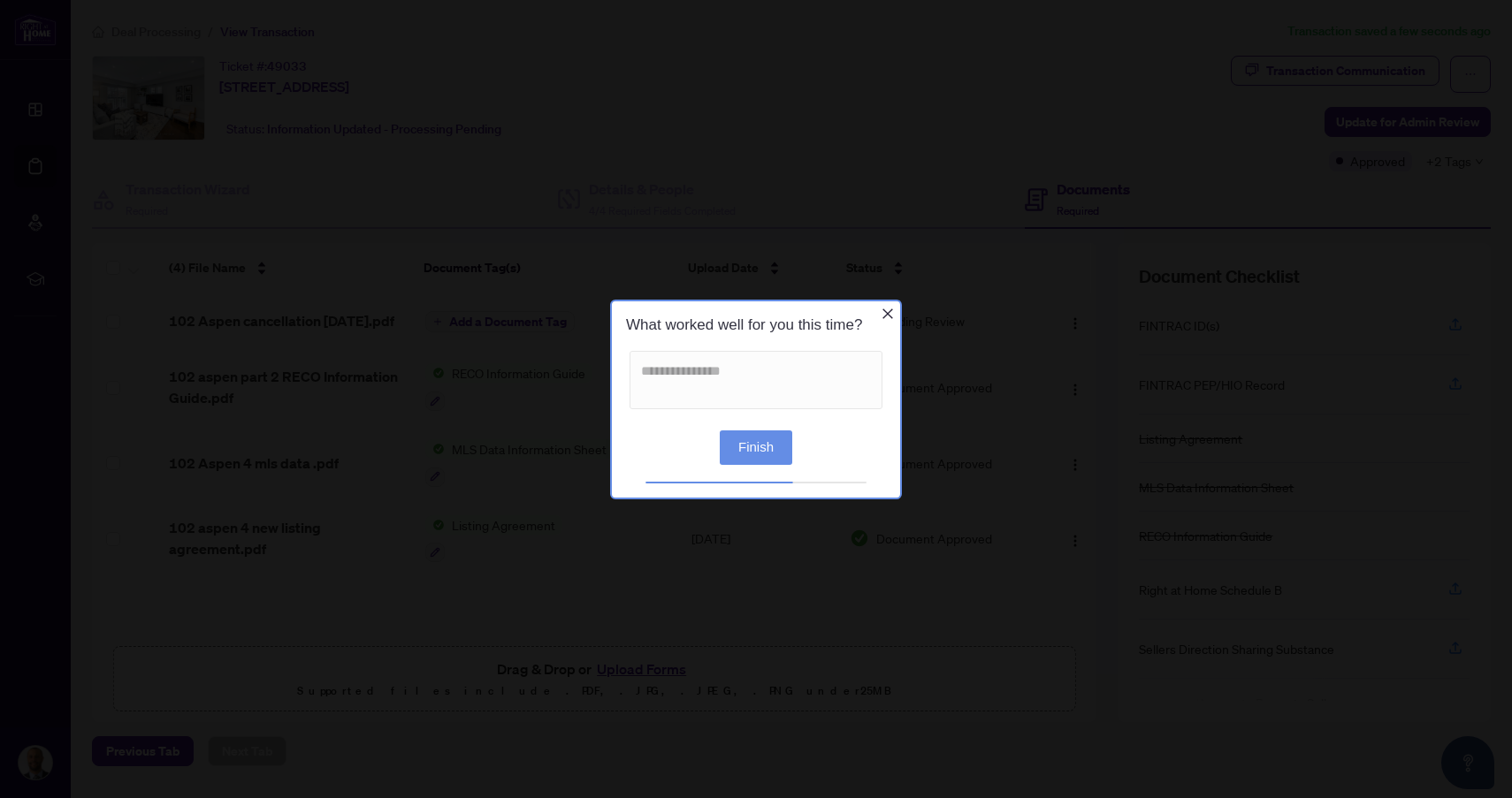
click at [759, 450] on button "Finish" at bounding box center [755, 447] width 72 height 35
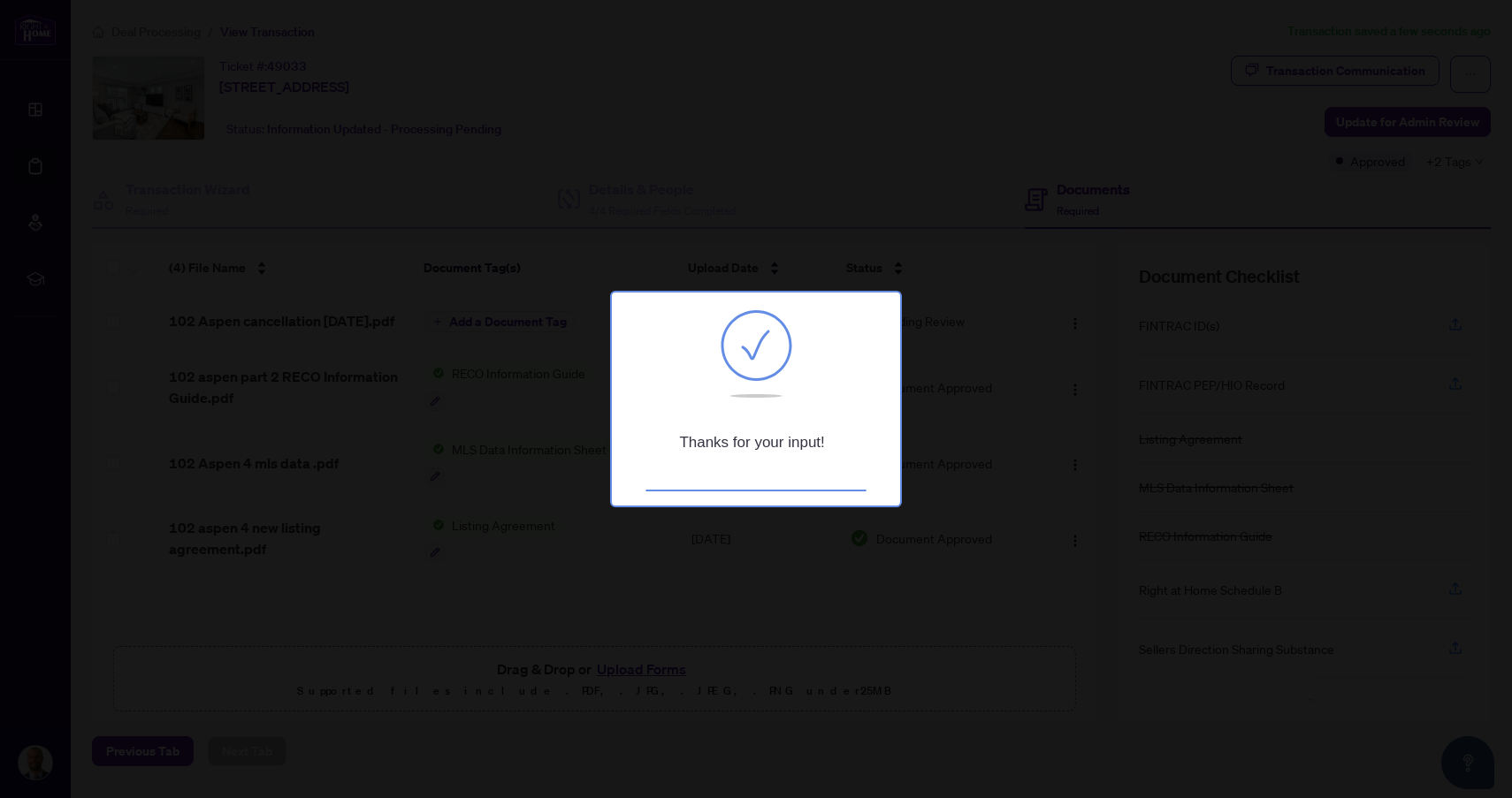
click at [711, 199] on div at bounding box center [756, 399] width 1512 height 798
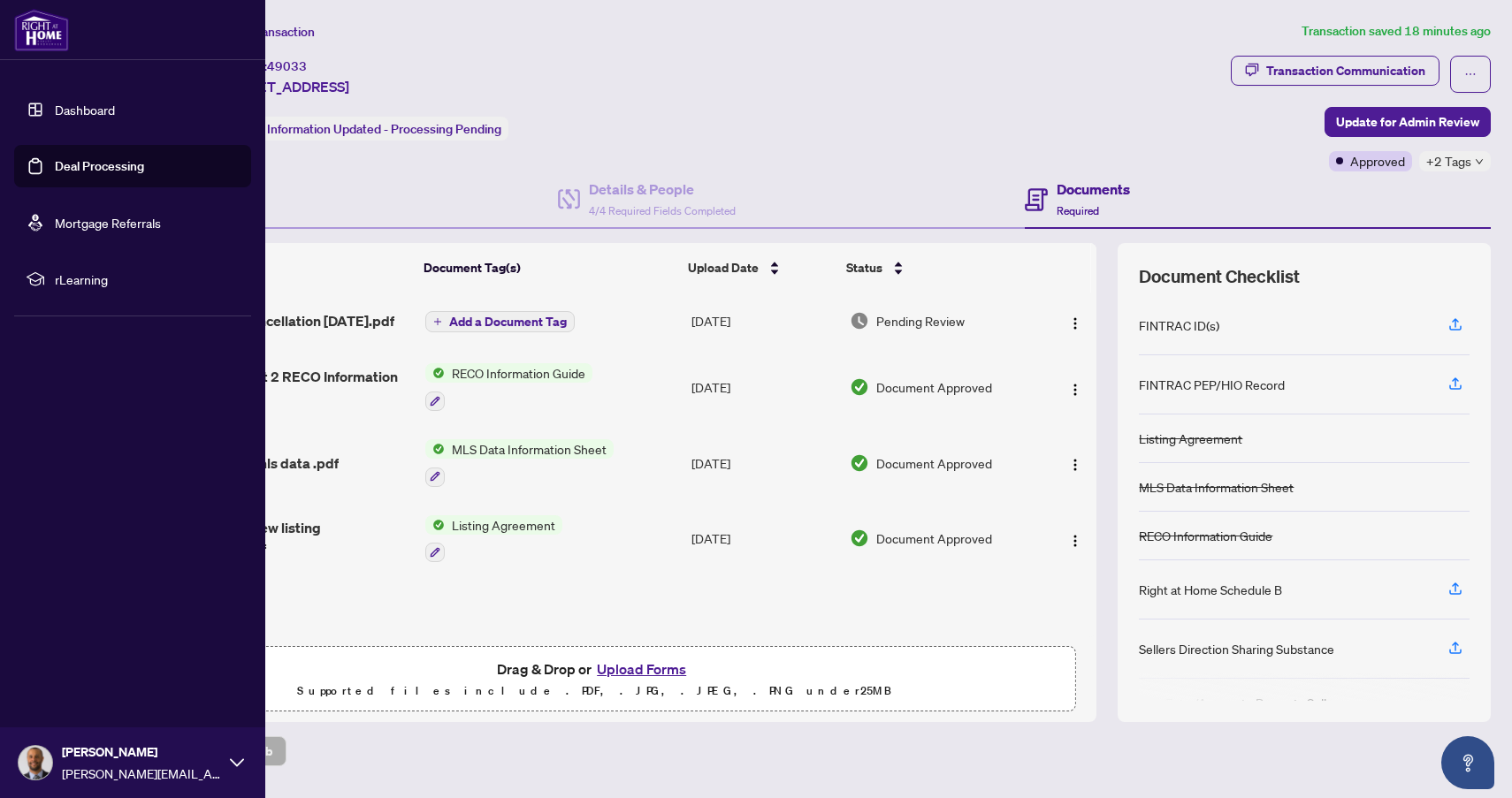
click at [78, 165] on link "Deal Processing" at bounding box center [99, 166] width 89 height 16
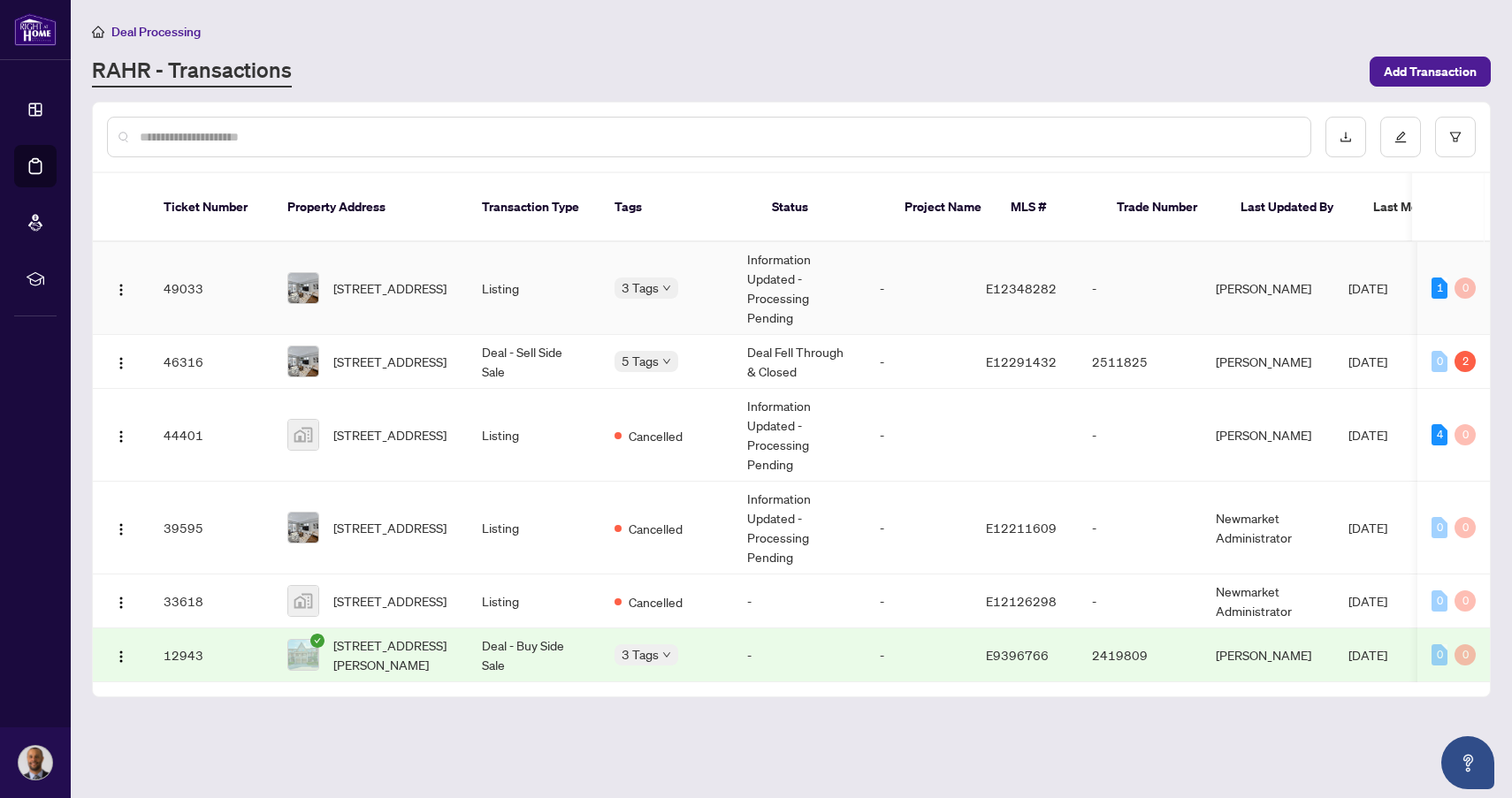
click at [496, 268] on td "Listing" at bounding box center [533, 288] width 133 height 93
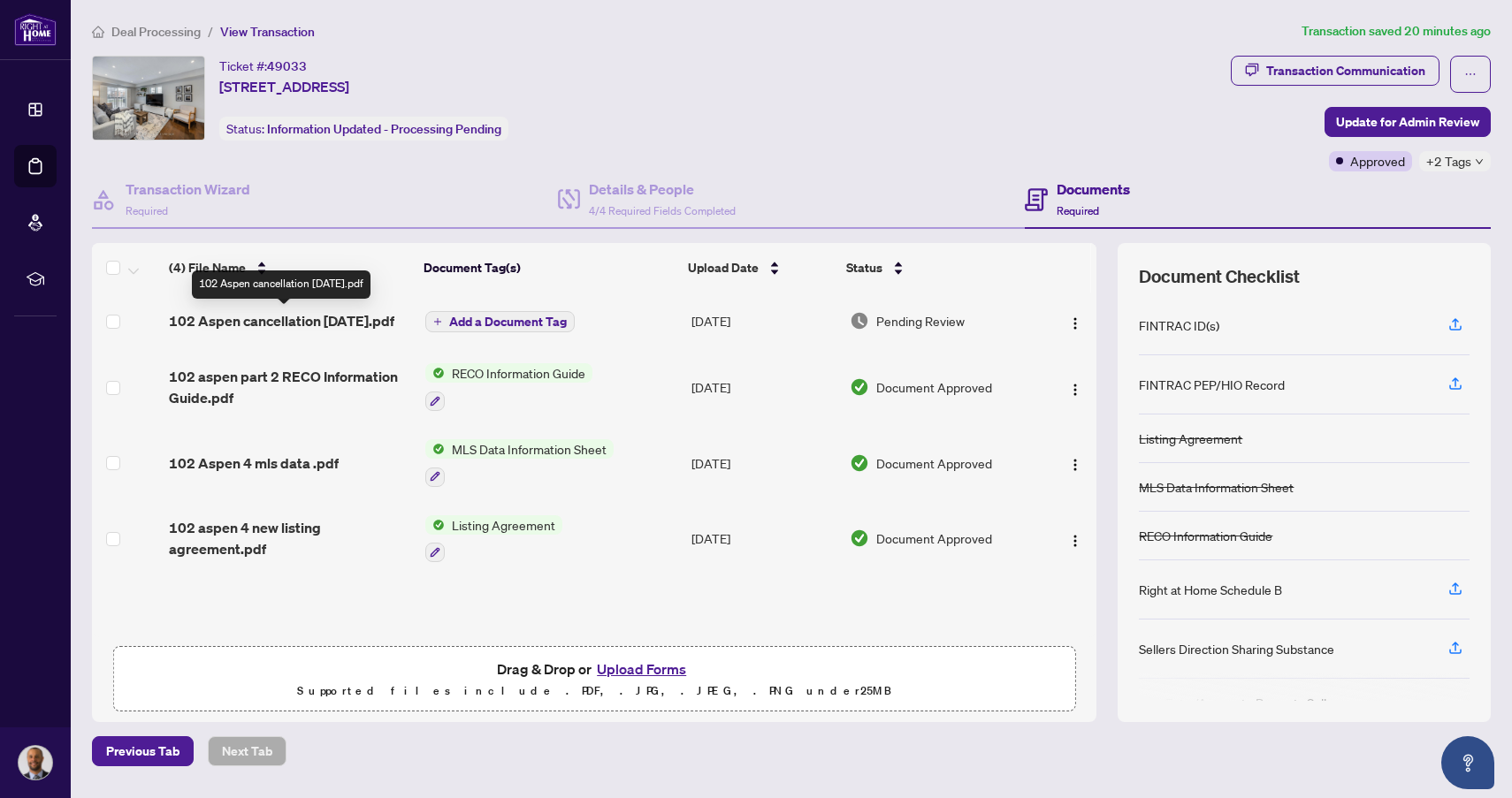
click at [340, 317] on span "102 Aspen cancellation [DATE].pdf" at bounding box center [281, 321] width 225 height 21
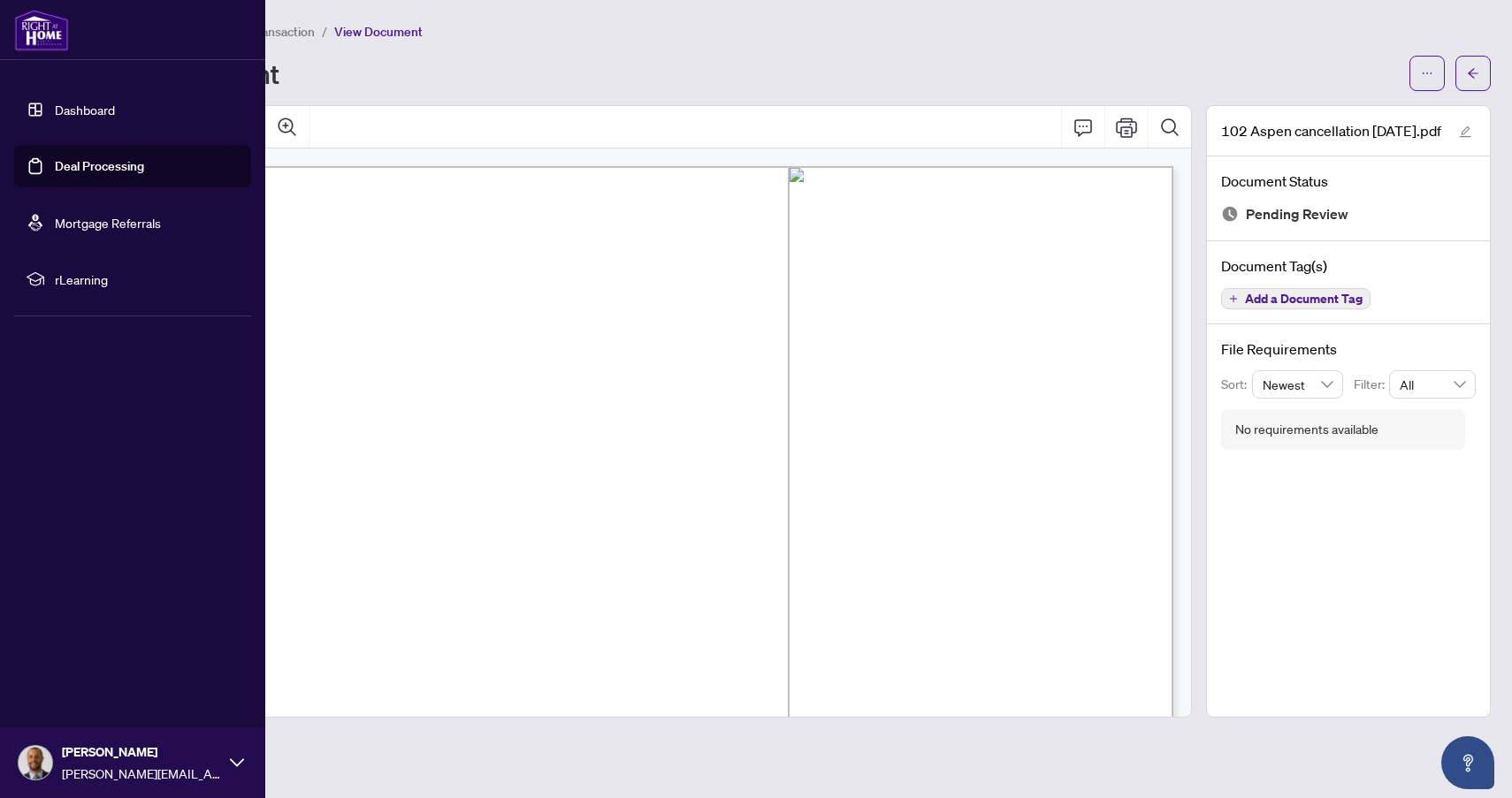
click at [91, 163] on link "Deal Processing" at bounding box center [99, 166] width 89 height 16
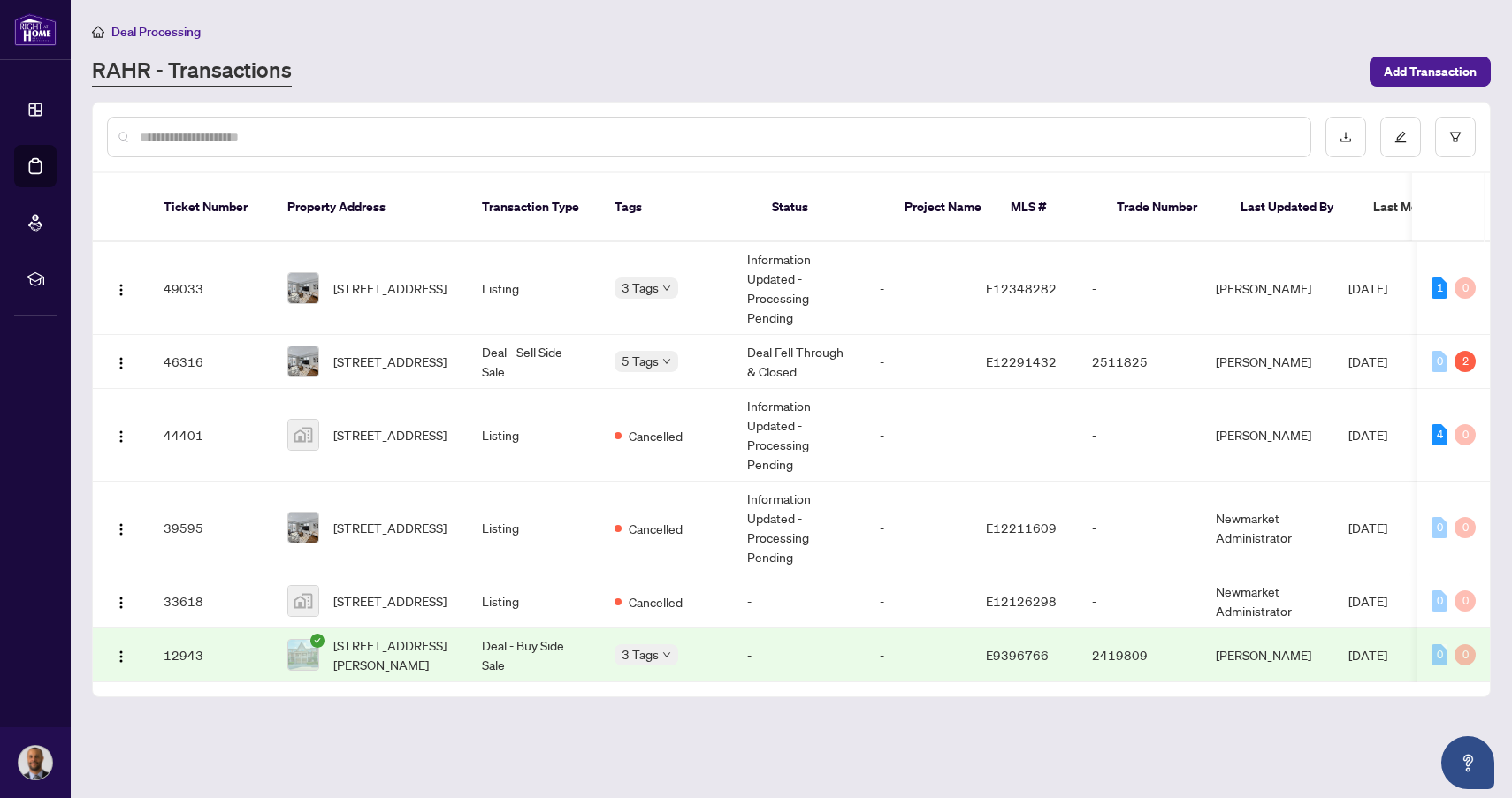
click at [524, 65] on div "RAHR - Transactions" at bounding box center [725, 71] width 1266 height 32
